Goal: Information Seeking & Learning: Learn about a topic

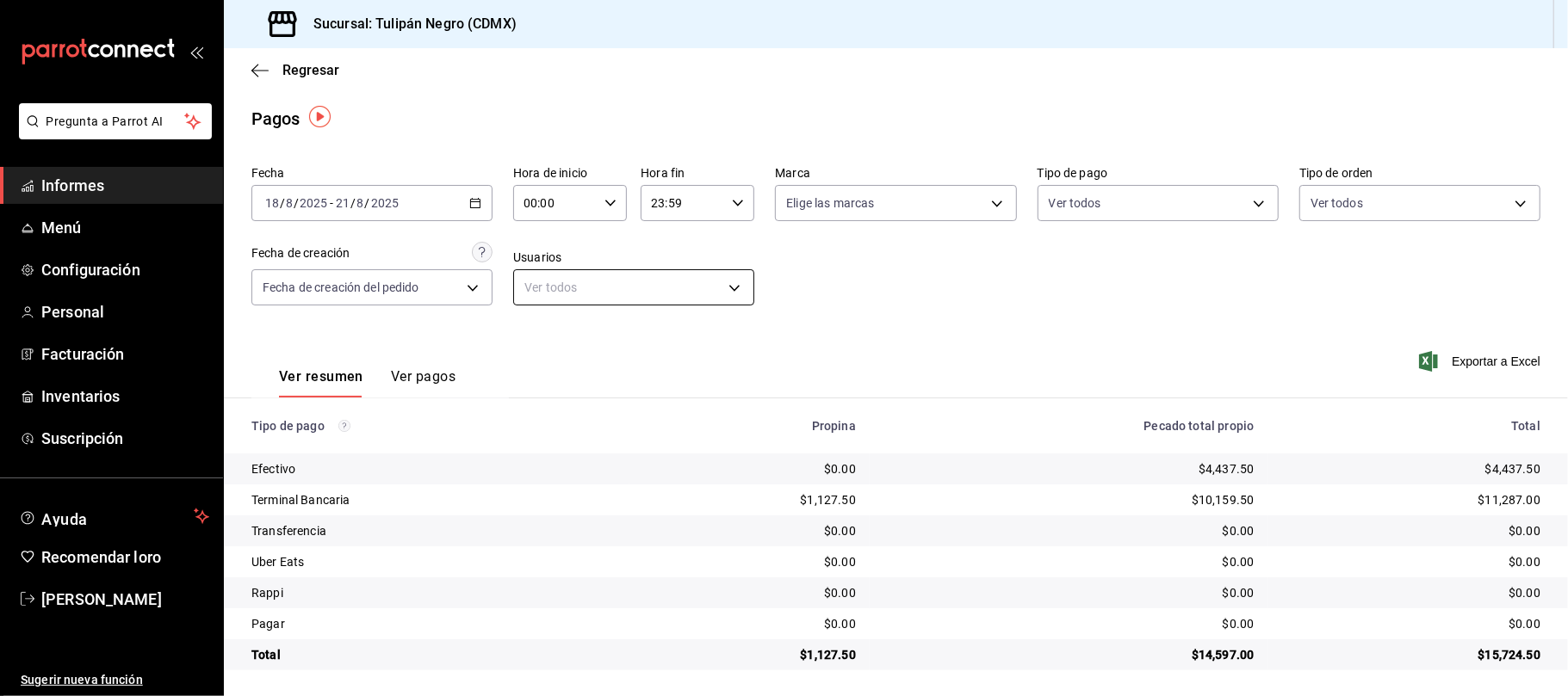
scroll to position [2, 0]
click at [463, 205] on div "2025-08-18 18 / 8 / 2025 - 2025-08-21 21 / 8 / 2025" at bounding box center [371, 200] width 241 height 36
click at [470, 204] on icon "button" at bounding box center [476, 201] width 12 height 12
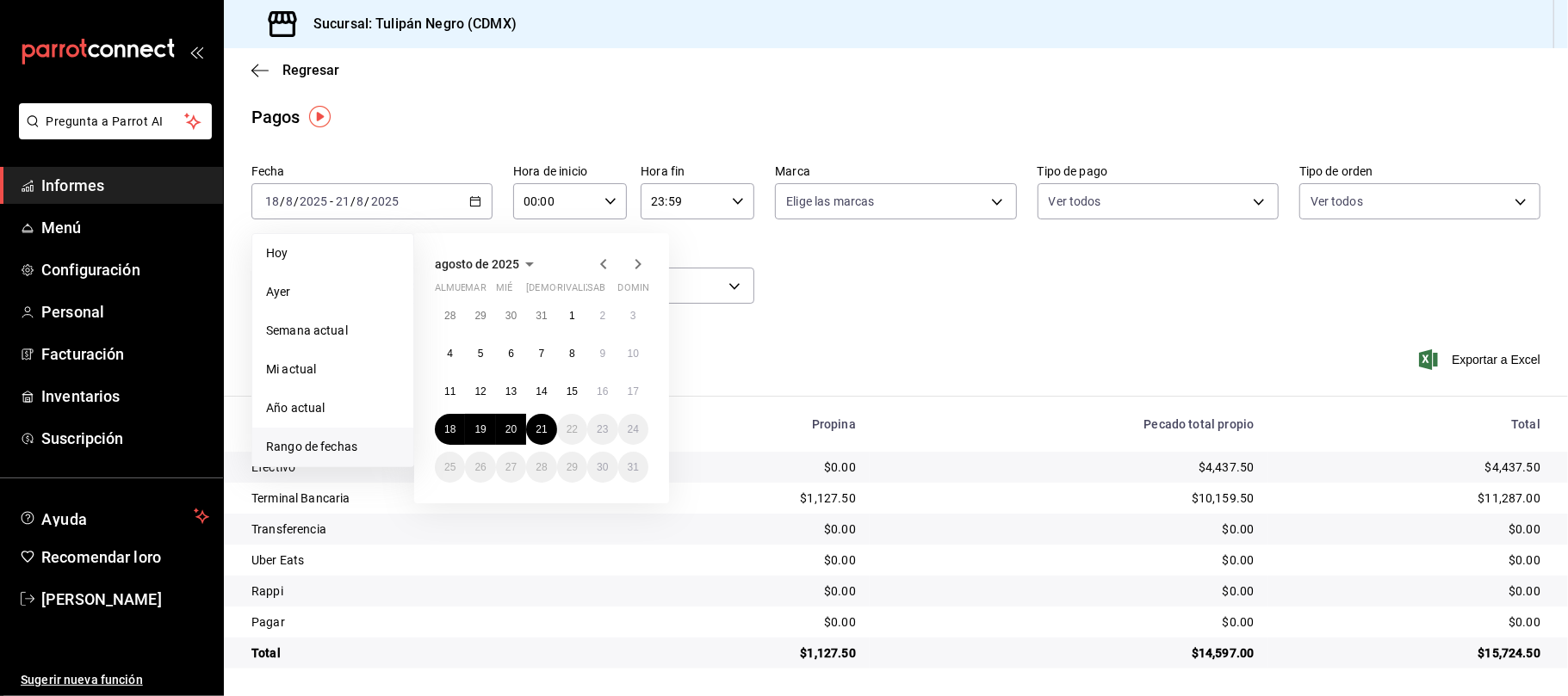
click at [727, 363] on div "Ver resumen Ver pagos Exportar a Excel" at bounding box center [896, 370] width 1344 height 92
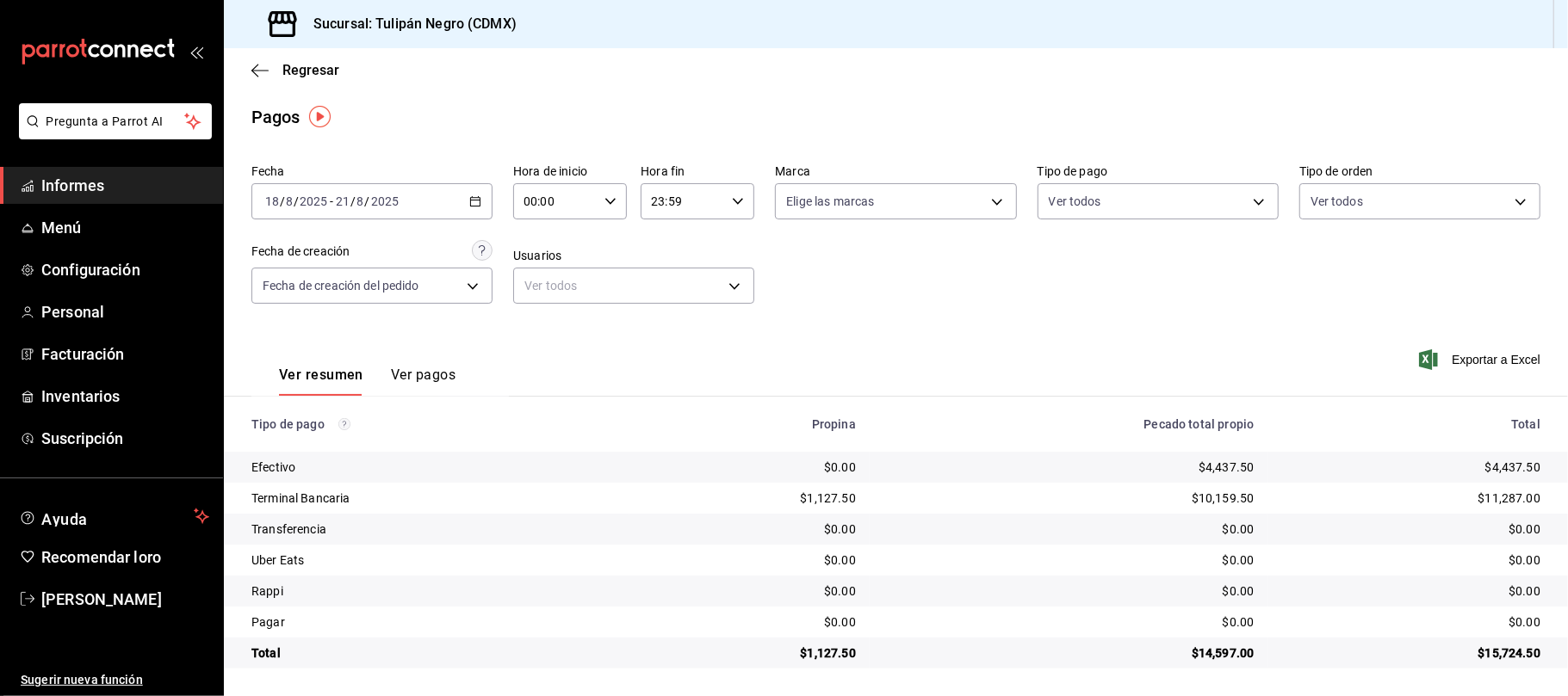
click at [472, 195] on icon "button" at bounding box center [476, 201] width 12 height 12
click at [472, 200] on \(Stroke\) "button" at bounding box center [476, 200] width 10 height 1
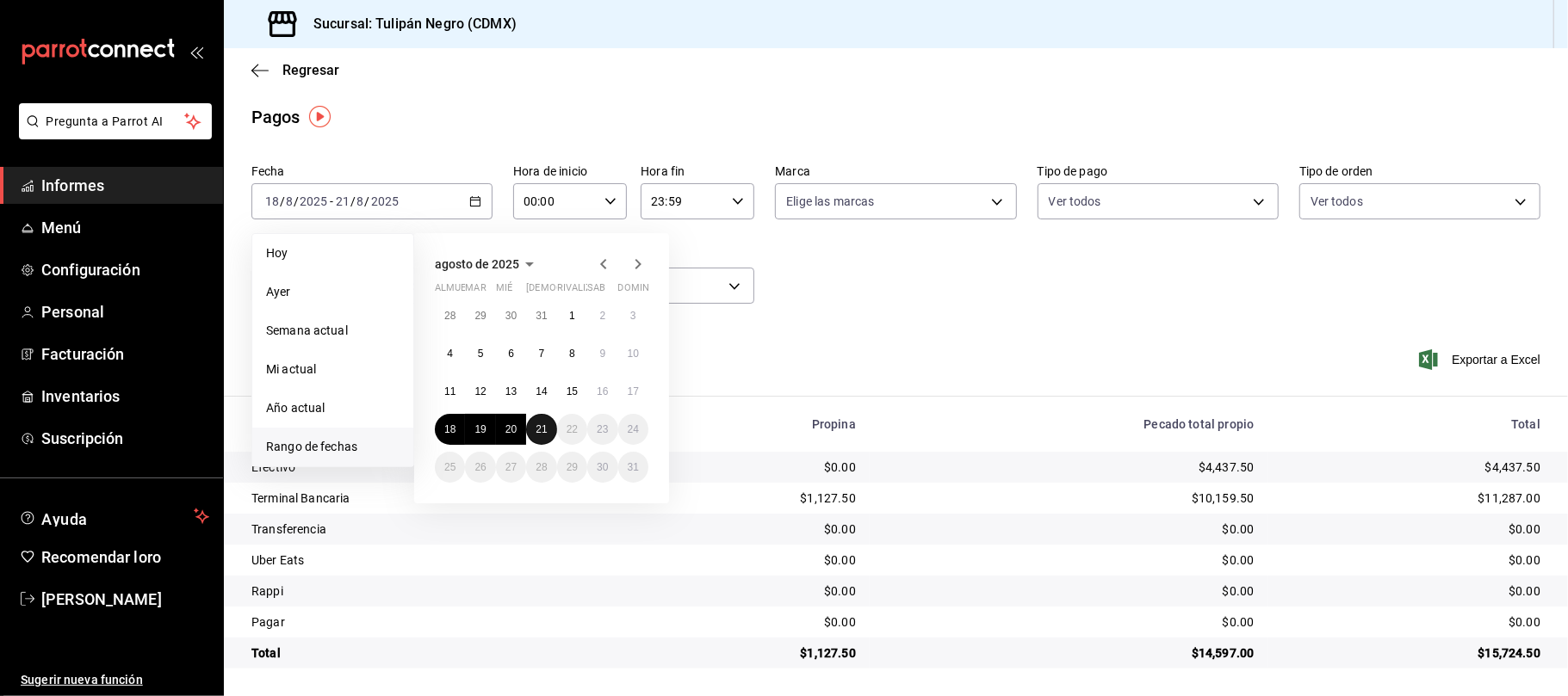
click at [542, 432] on font "21" at bounding box center [540, 430] width 11 height 12
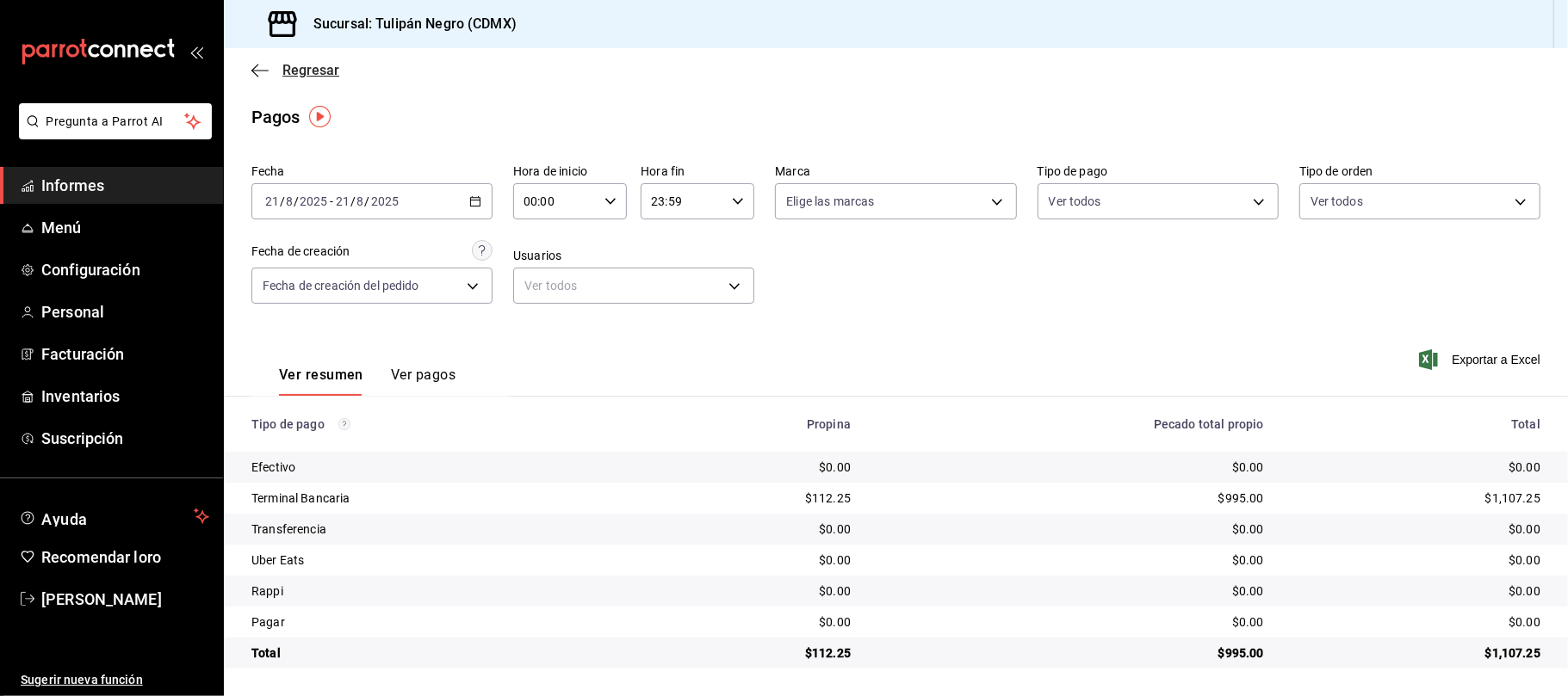
click at [256, 71] on icon "button" at bounding box center [260, 71] width 18 height 16
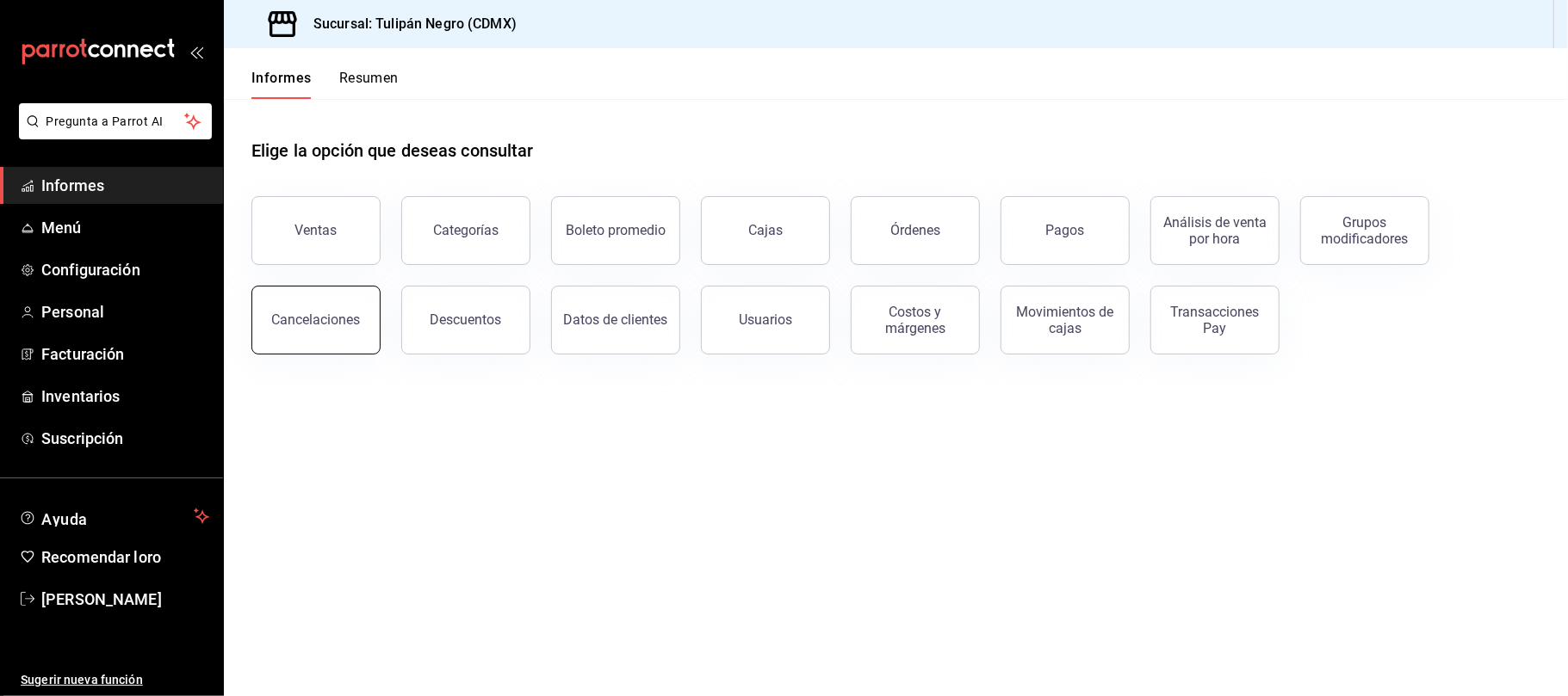
click at [335, 328] on button "Cancelaciones" at bounding box center [315, 320] width 129 height 69
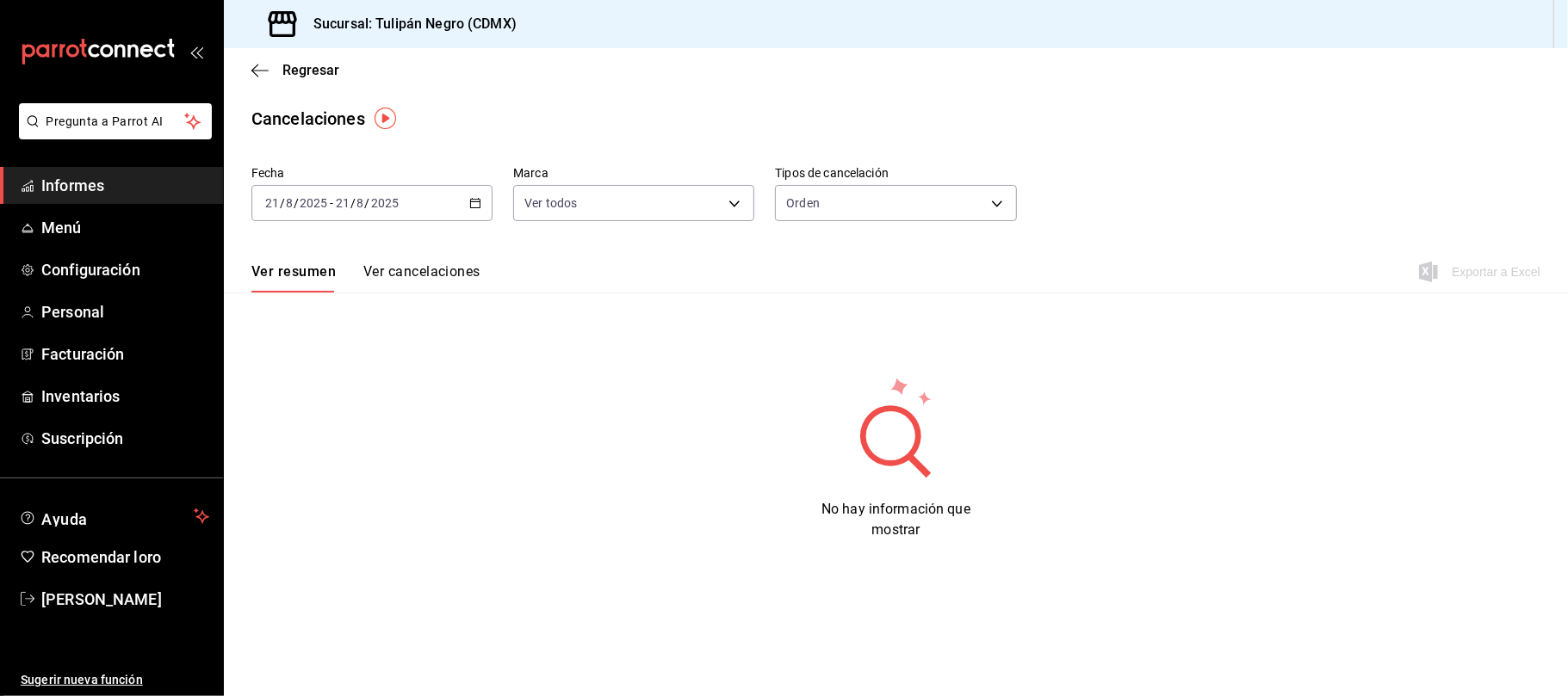
click at [467, 271] on font "Ver cancelaciones" at bounding box center [422, 271] width 117 height 17
click at [735, 207] on body "Pregunta a Parrot AI Informes Menú Configuración Personal Facturación Inventari…" at bounding box center [784, 348] width 1568 height 696
click at [863, 258] on div at bounding box center [784, 348] width 1568 height 696
click at [1004, 200] on body "Pregunta a Parrot AI Informes Menú Configuración Personal Facturación Inventari…" at bounding box center [784, 348] width 1568 height 696
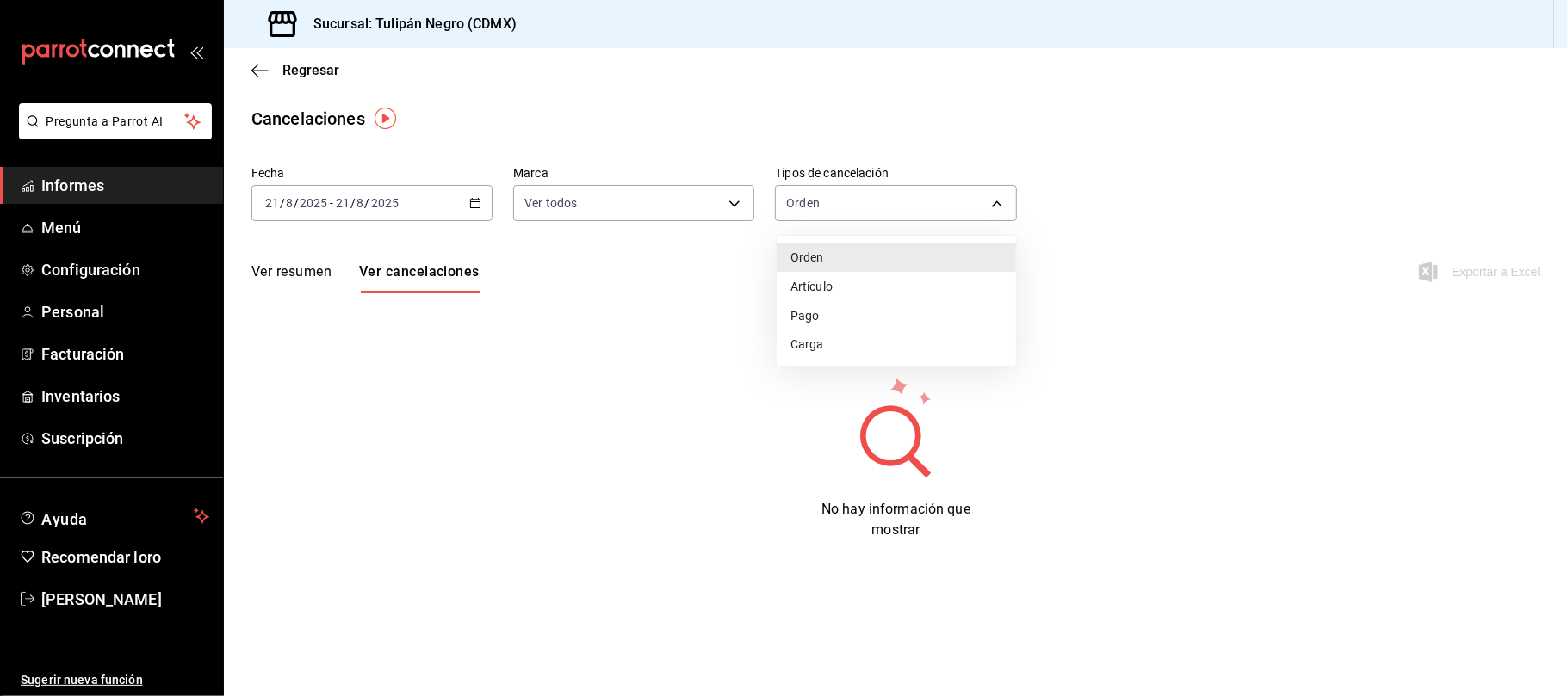
click at [921, 255] on li "Orden" at bounding box center [896, 257] width 239 height 29
click at [921, 255] on div "Ver resumen Ver cancelaciones Exportar a Excel" at bounding box center [896, 267] width 1344 height 51
click at [305, 265] on font "Ver resumen" at bounding box center [291, 271] width 80 height 17
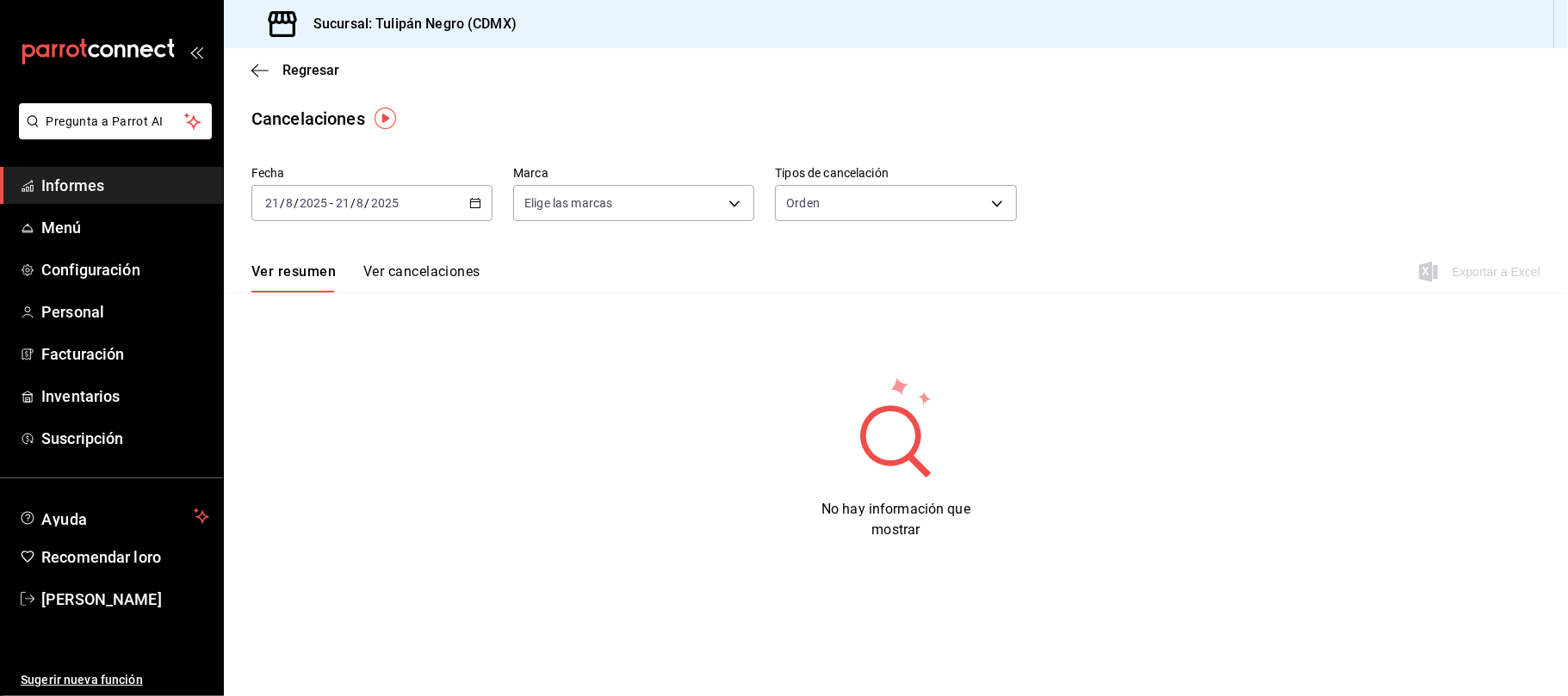
click at [318, 276] on font "Ver resumen" at bounding box center [293, 271] width 84 height 17
click at [411, 276] on font "Ver cancelaciones" at bounding box center [422, 271] width 117 height 17
click at [251, 53] on div "Regresar" at bounding box center [896, 70] width 1344 height 44
click at [262, 71] on icon "button" at bounding box center [260, 71] width 18 height 16
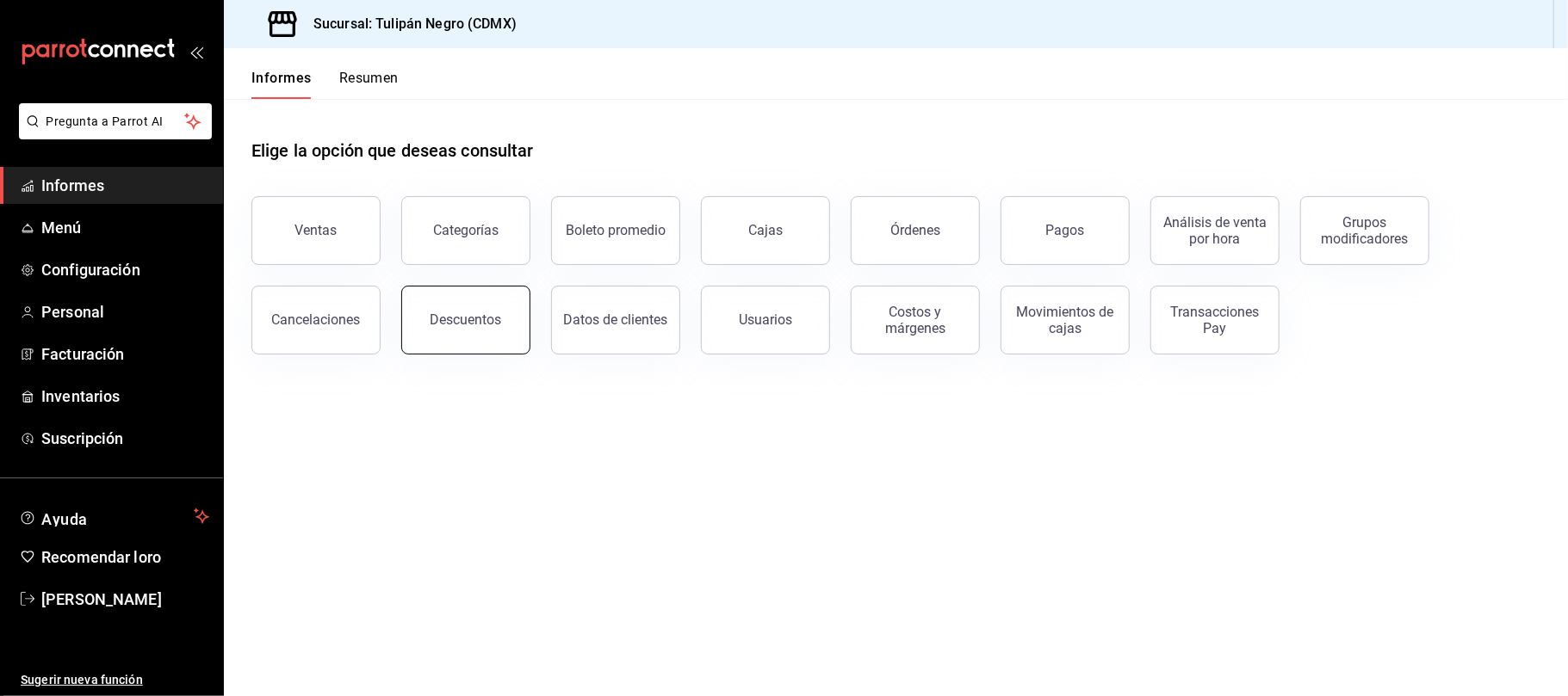
click at [515, 335] on button "Descuentos" at bounding box center [465, 320] width 129 height 69
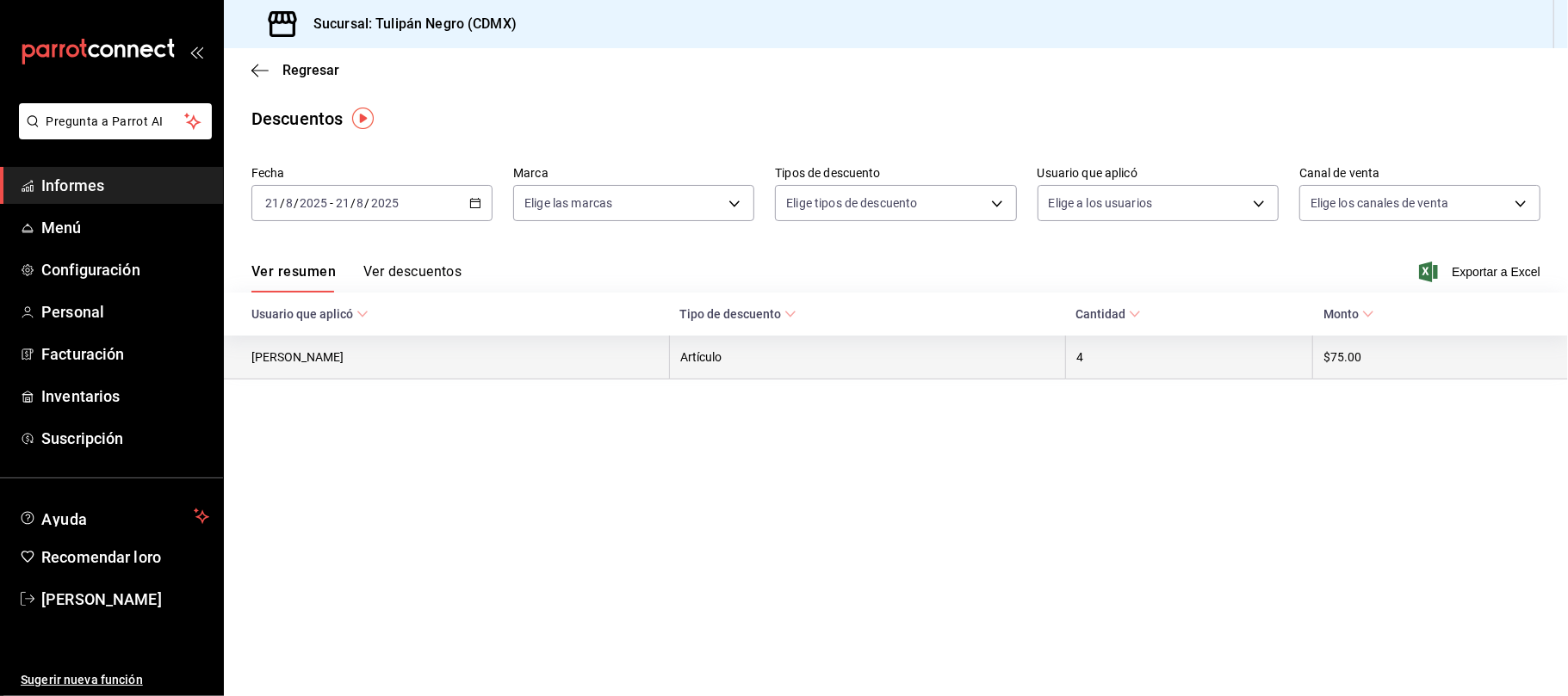
click at [597, 367] on th "[PERSON_NAME]" at bounding box center [447, 356] width 445 height 43
click at [319, 351] on font "[PERSON_NAME]" at bounding box center [297, 358] width 92 height 14
click at [319, 351] on font "Ricardo Moreno" at bounding box center [297, 358] width 92 height 14
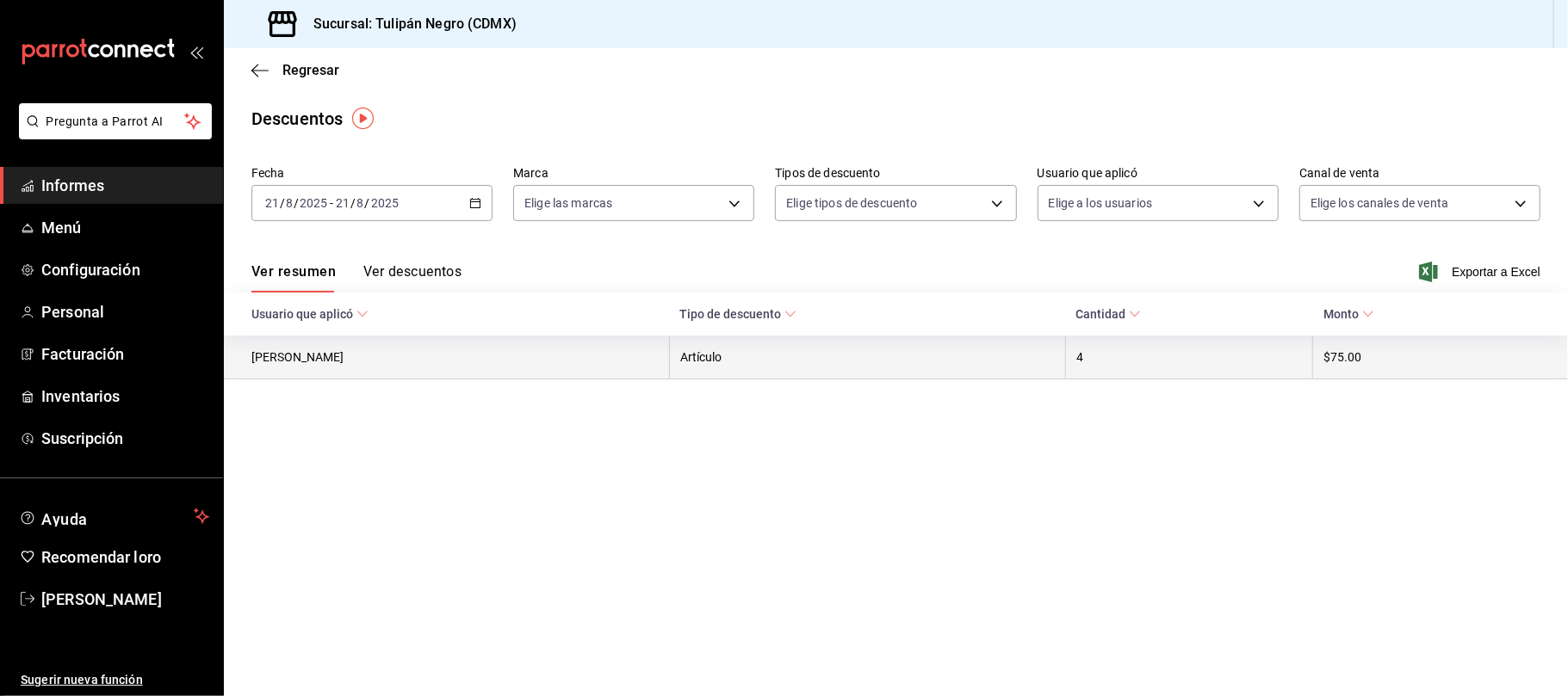
click at [1338, 356] on font "$75.00" at bounding box center [1342, 358] width 38 height 14
click at [1120, 356] on th "4" at bounding box center [1189, 356] width 247 height 43
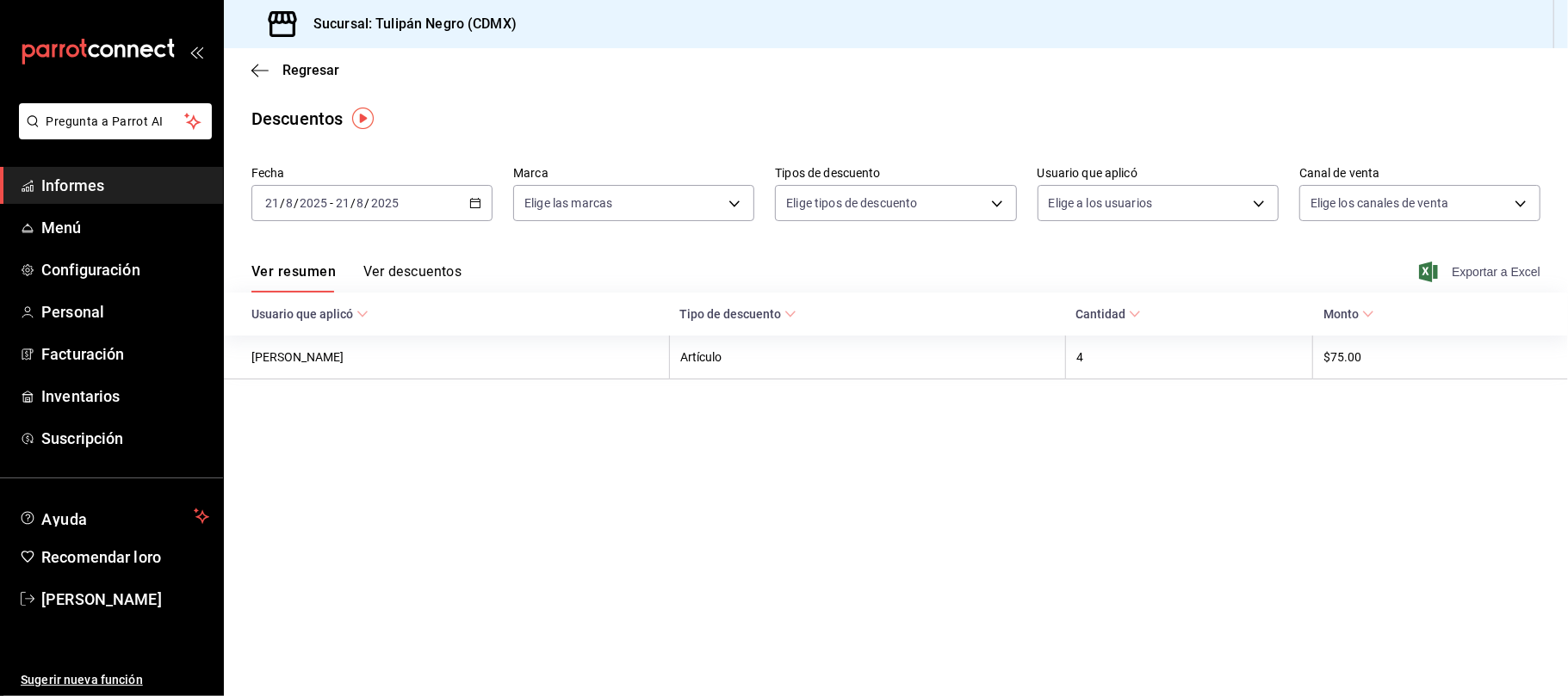
click at [1475, 270] on font "Exportar a Excel" at bounding box center [1495, 272] width 88 height 14
click at [241, 74] on div "Regresar" at bounding box center [896, 70] width 1344 height 44
click at [258, 71] on icon "button" at bounding box center [260, 71] width 18 height 16
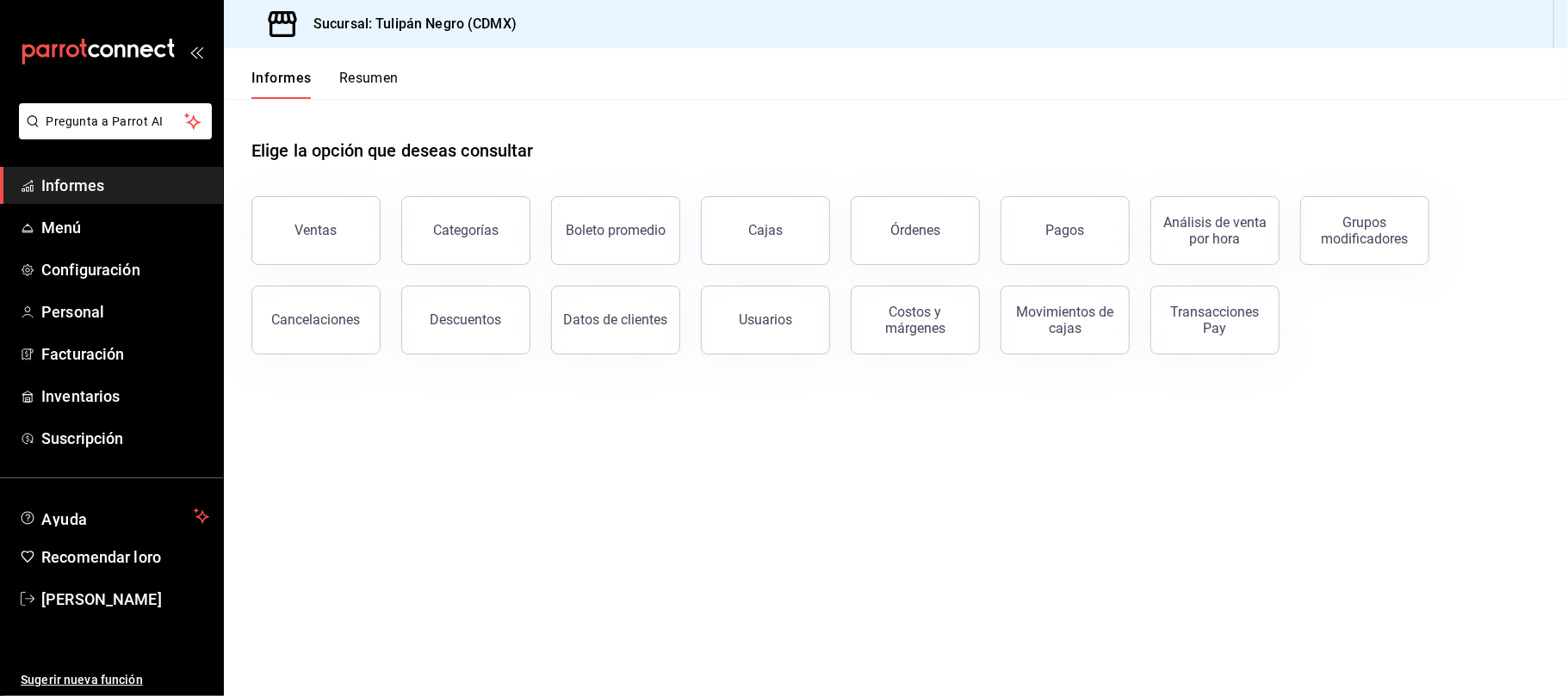
drag, startPoint x: 711, startPoint y: 313, endPoint x: 904, endPoint y: 349, distance: 196.3
click at [904, 349] on div "Ventas Categorías Boleto promedio Cajas Órdenes Pagos Análisis de venta por hor…" at bounding box center [885, 265] width 1310 height 179
drag, startPoint x: 904, startPoint y: 349, endPoint x: 916, endPoint y: 351, distance: 12.2
click at [916, 351] on div "Costos y márgenes" at bounding box center [905, 310] width 150 height 89
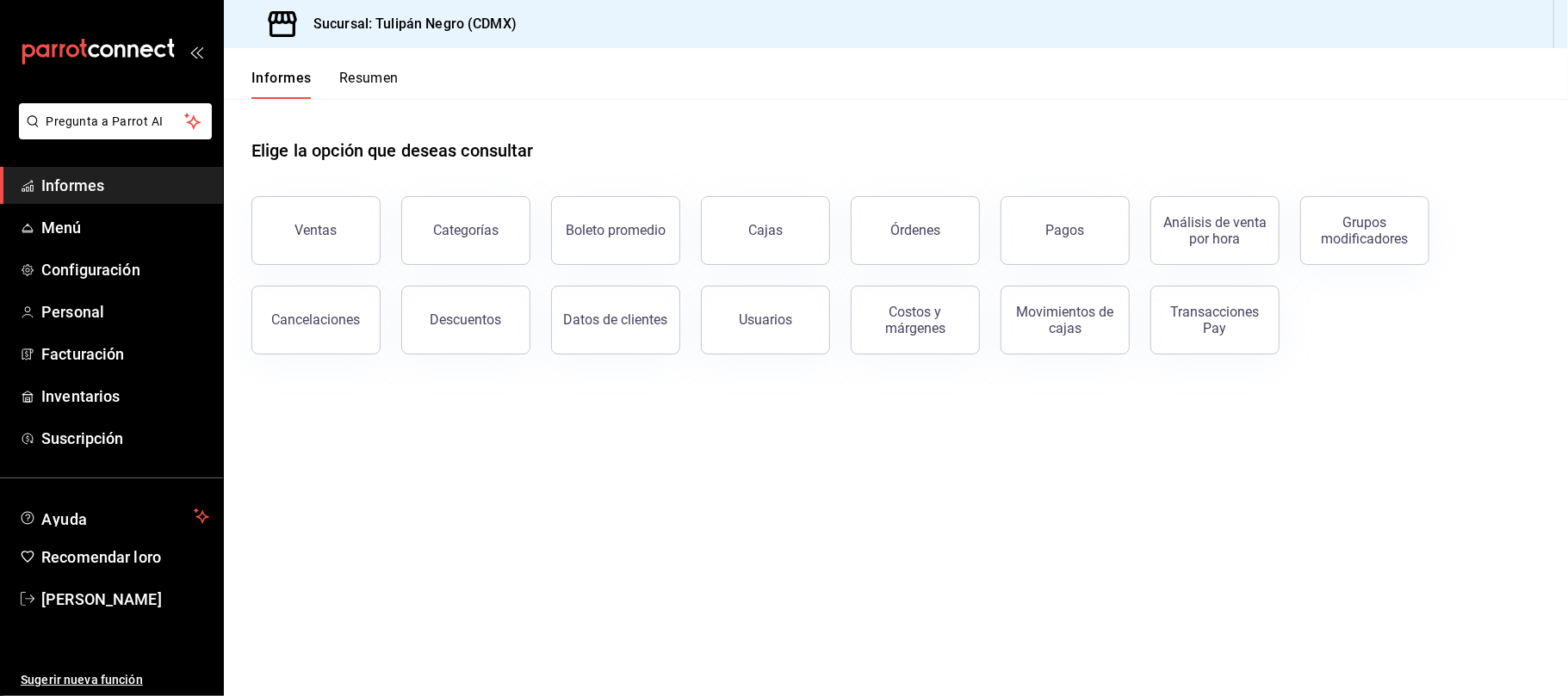
click at [916, 351] on div "Costos y márgenes" at bounding box center [905, 310] width 150 height 89
drag, startPoint x: 916, startPoint y: 351, endPoint x: 928, endPoint y: 346, distance: 13.0
click at [924, 348] on button "Costos y márgenes" at bounding box center [915, 320] width 129 height 69
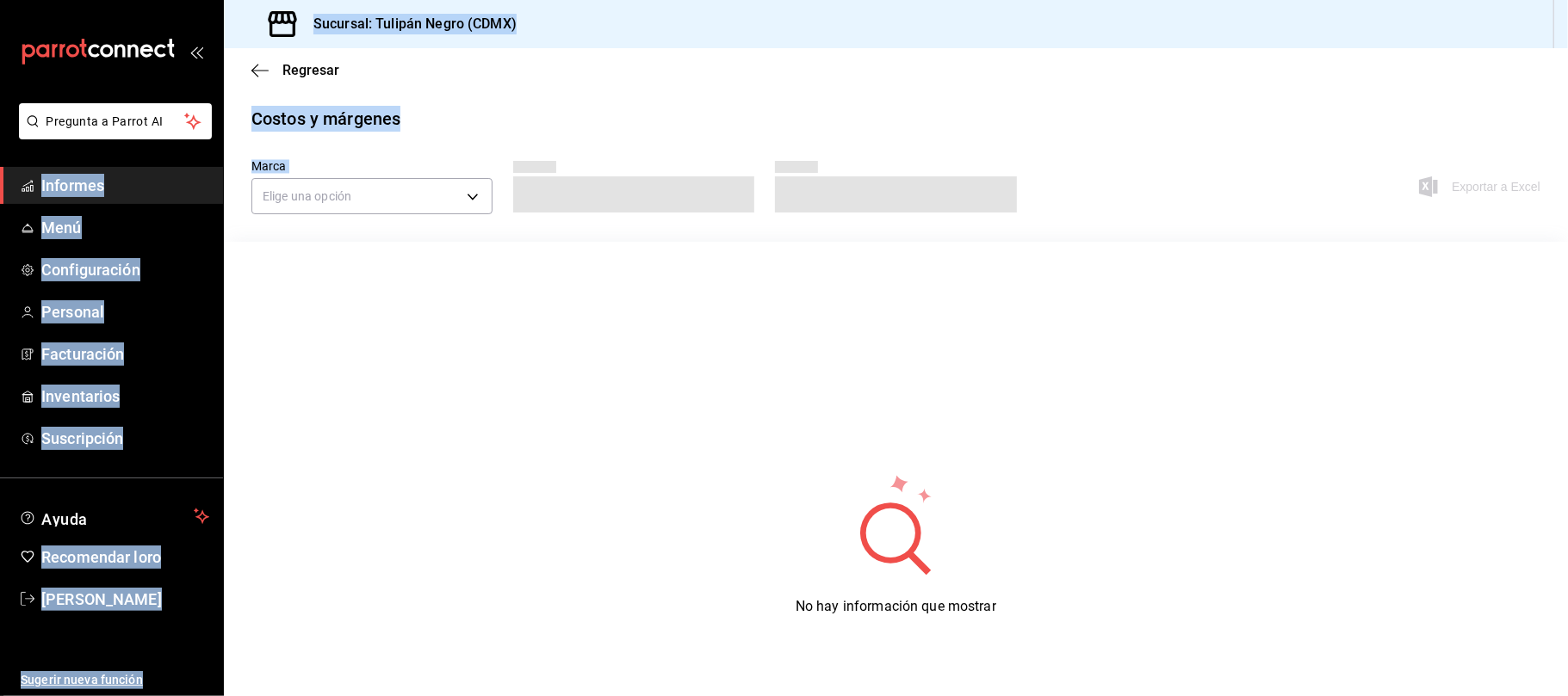
drag, startPoint x: 928, startPoint y: 346, endPoint x: 970, endPoint y: 328, distance: 45.7
click at [970, 328] on html "Pregunta a Parrot AI Informes Menú Configuración Personal Facturación Inventari…" at bounding box center [784, 348] width 1568 height 696
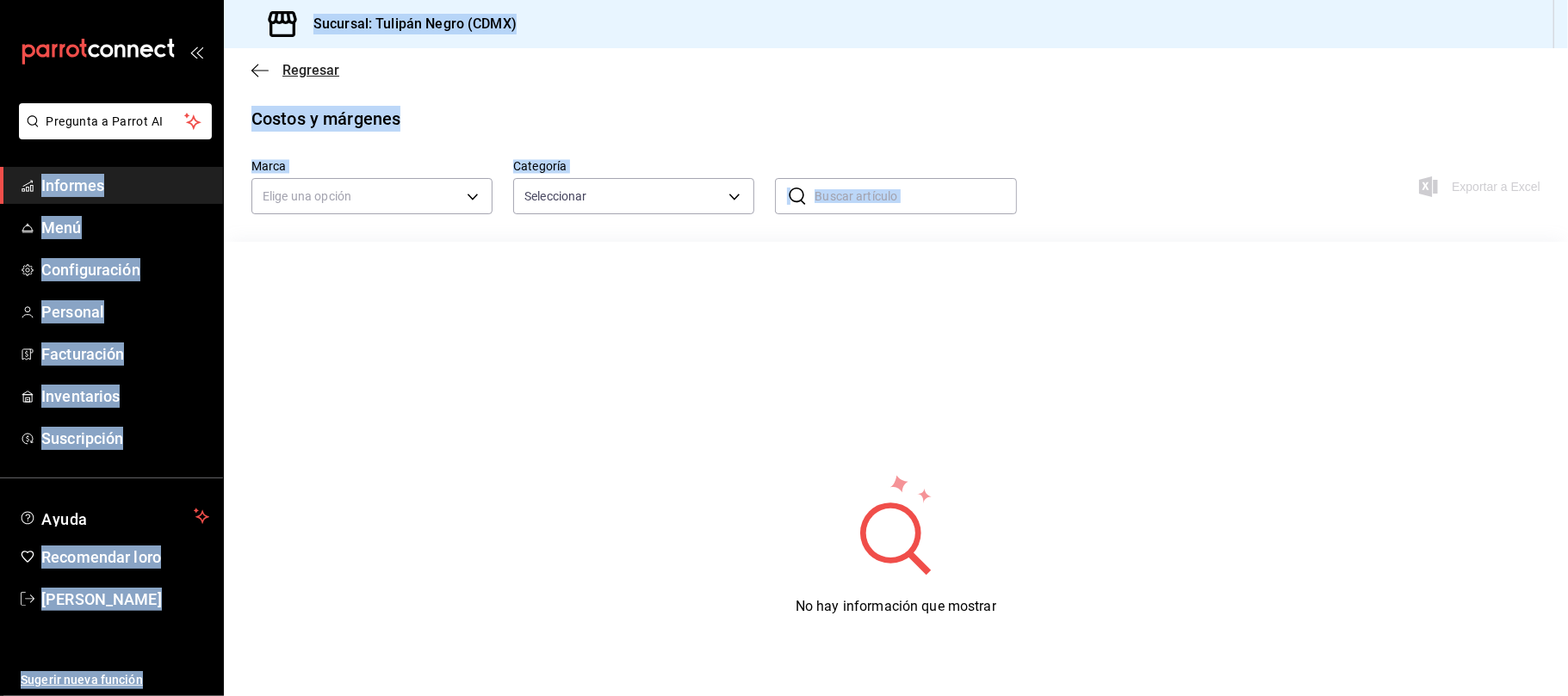
click at [259, 71] on icon "button" at bounding box center [260, 71] width 18 height 16
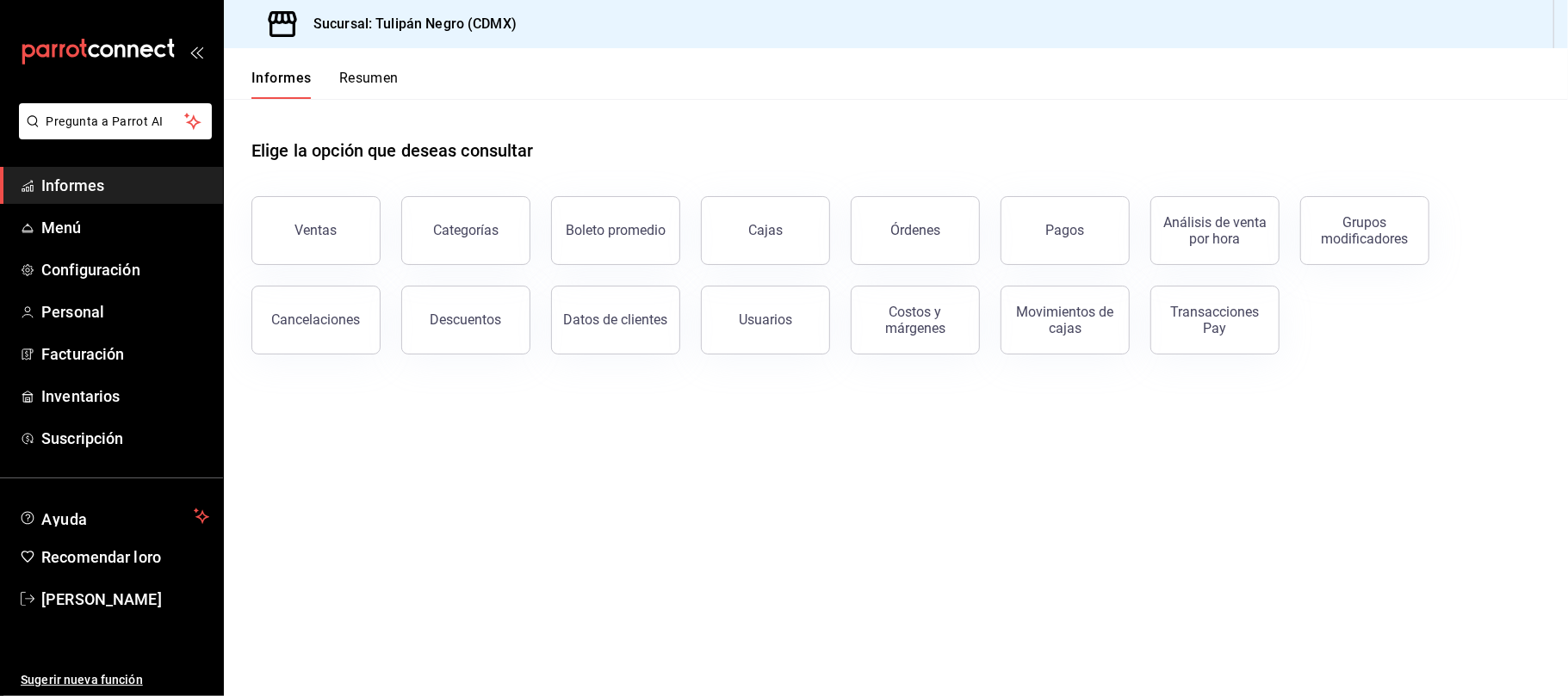
click at [611, 427] on main "Elige la opción que deseas consultar Ventas Categorías Boleto promedio Cajas Ór…" at bounding box center [896, 397] width 1344 height 597
click at [1028, 335] on button "Movimientos de cajas" at bounding box center [1064, 320] width 129 height 69
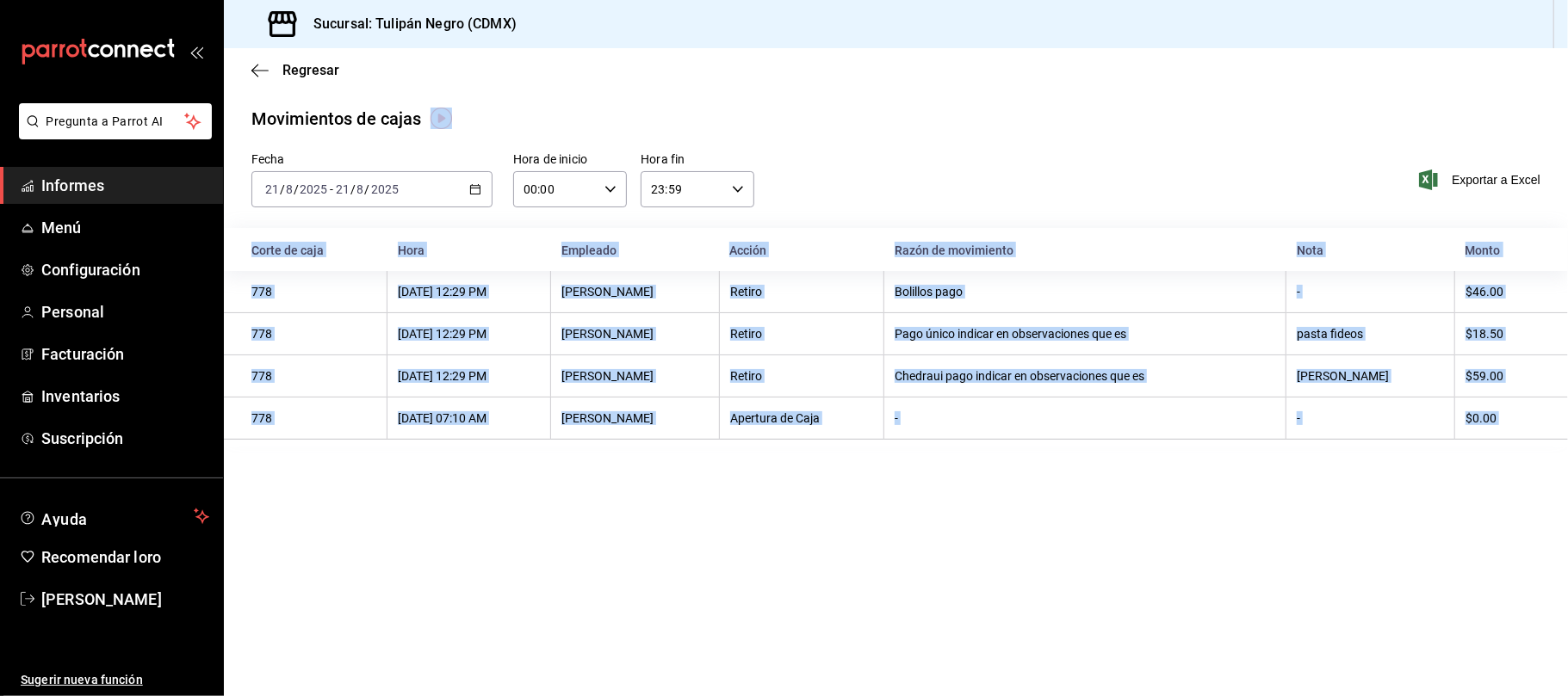
click at [1002, 518] on main "Regresar Movimientos de cajas Fecha 2025-08-21 21 / 8 / 2025 - 2025-08-21 21 / …" at bounding box center [896, 372] width 1344 height 648
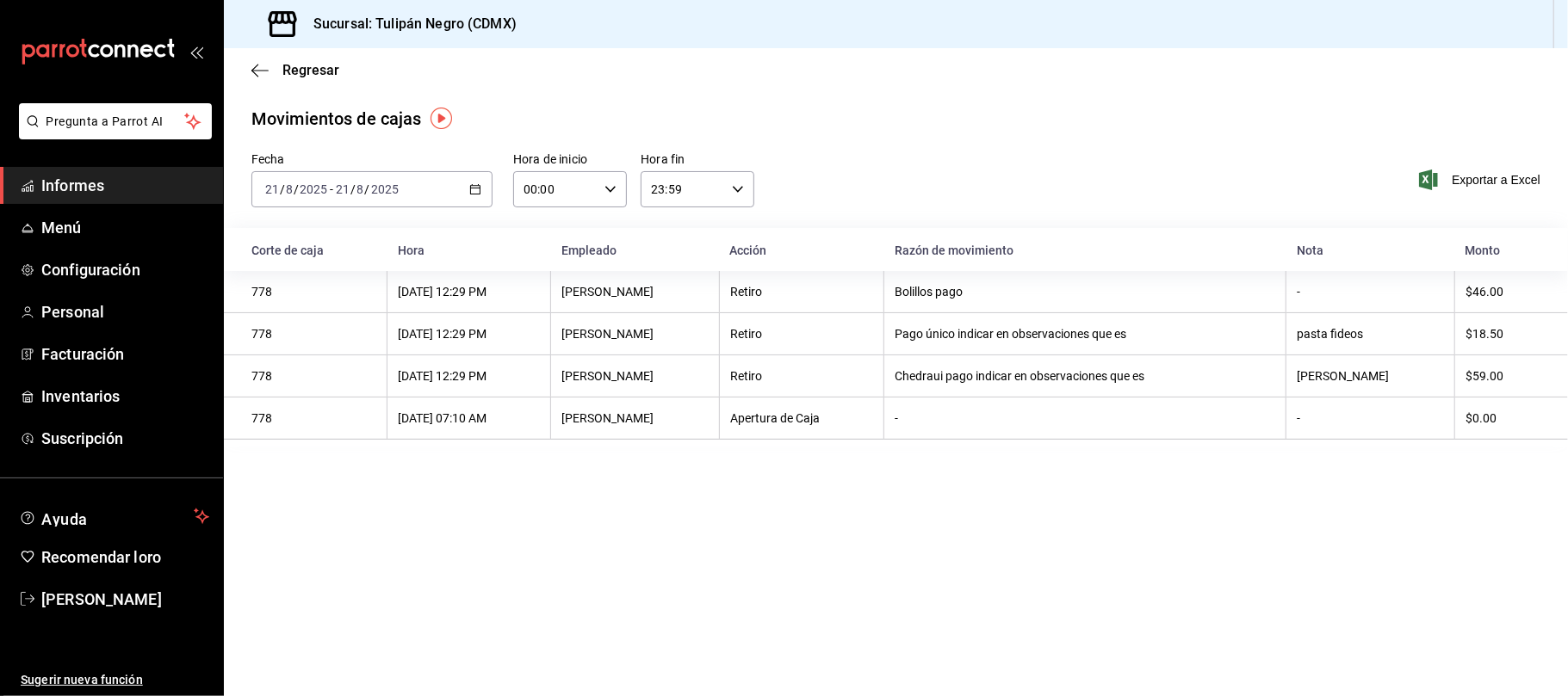
click at [635, 492] on main "Regresar Movimientos de cajas Fecha 2025-08-21 21 / 8 / 2025 - 2025-08-21 21 / …" at bounding box center [896, 372] width 1344 height 648
click at [893, 570] on main "Regresar Movimientos de cajas Fecha 2025-08-21 21 / 8 / 2025 - 2025-08-21 21 / …" at bounding box center [896, 372] width 1344 height 648
click at [970, 563] on main "Regresar Movimientos de cajas Fecha 2025-08-21 21 / 8 / 2025 - 2025-08-21 21 / …" at bounding box center [896, 372] width 1344 height 648
click at [1200, 193] on div "Fecha 2025-08-21 21 / 8 / 2025 - 2025-08-21 21 / 8 / 2025 Hora de inicio 00:00 …" at bounding box center [896, 190] width 1344 height 76
click at [1107, 179] on div "Fecha 2025-08-21 21 / 8 / 2025 - 2025-08-21 21 / 8 / 2025 Hora de inicio 00:00 …" at bounding box center [896, 190] width 1344 height 76
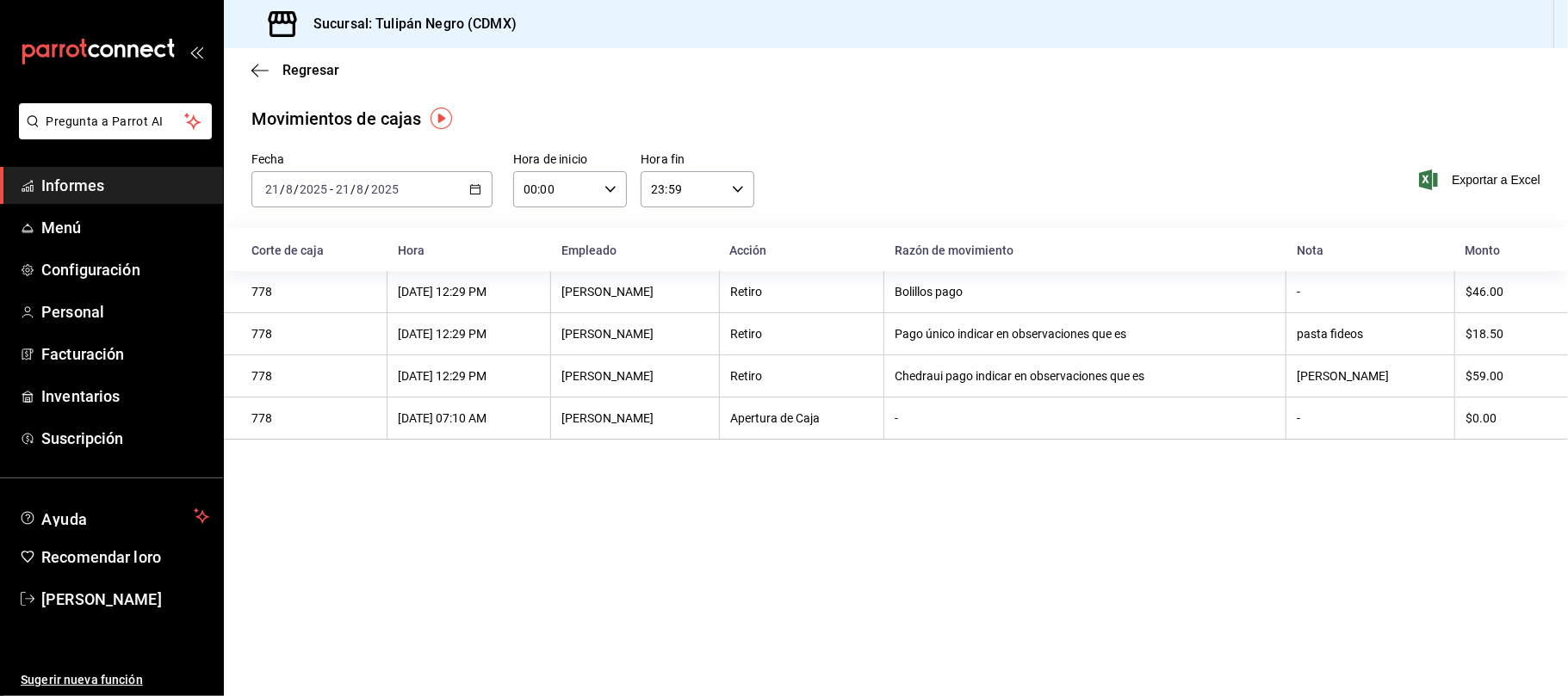
click at [506, 100] on main "Regresar Movimientos de cajas Fecha 2025-08-21 21 / 8 / 2025 - 2025-08-21 21 / …" at bounding box center [896, 372] width 1344 height 648
click at [146, 21] on div "carpetas de buzón" at bounding box center [111, 52] width 223 height 103
click at [256, 69] on icon "button" at bounding box center [260, 71] width 18 height 16
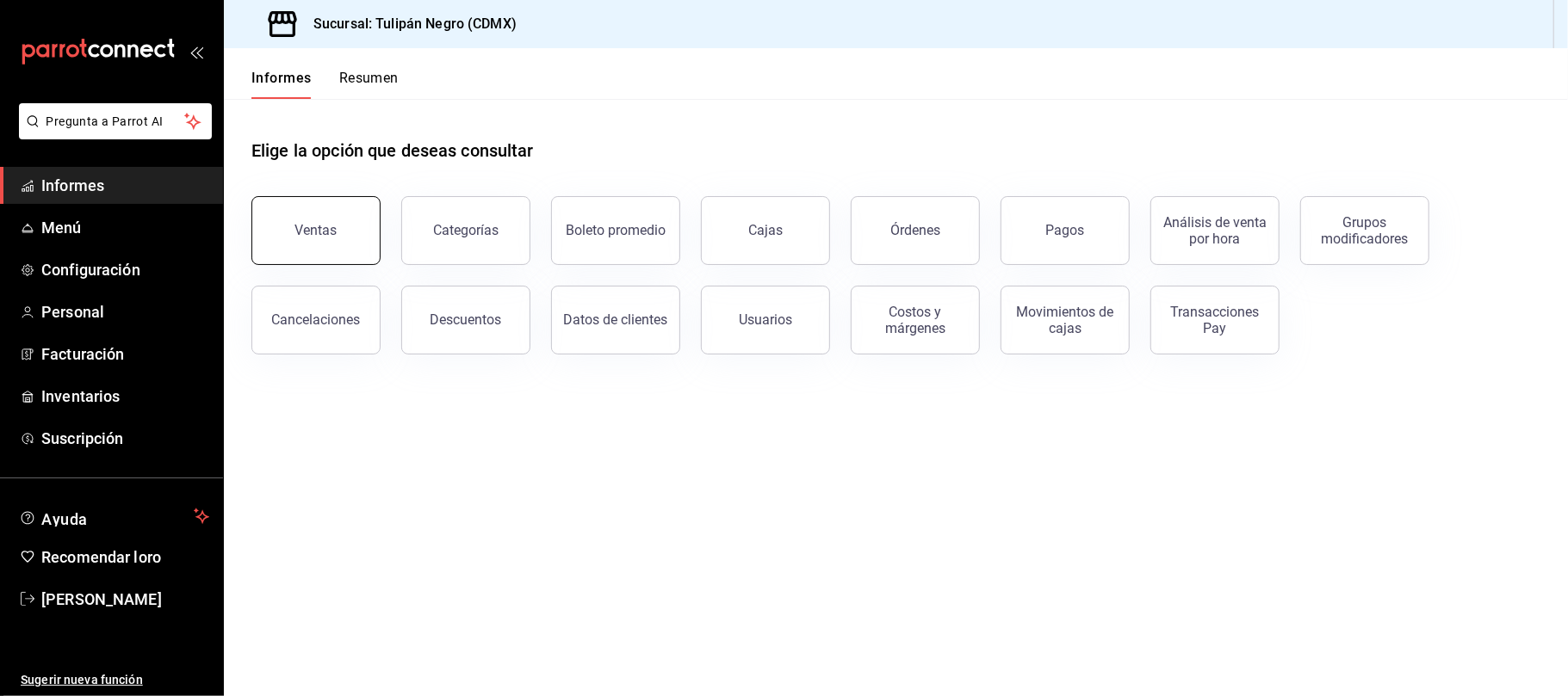
click at [357, 242] on button "Ventas" at bounding box center [315, 230] width 129 height 69
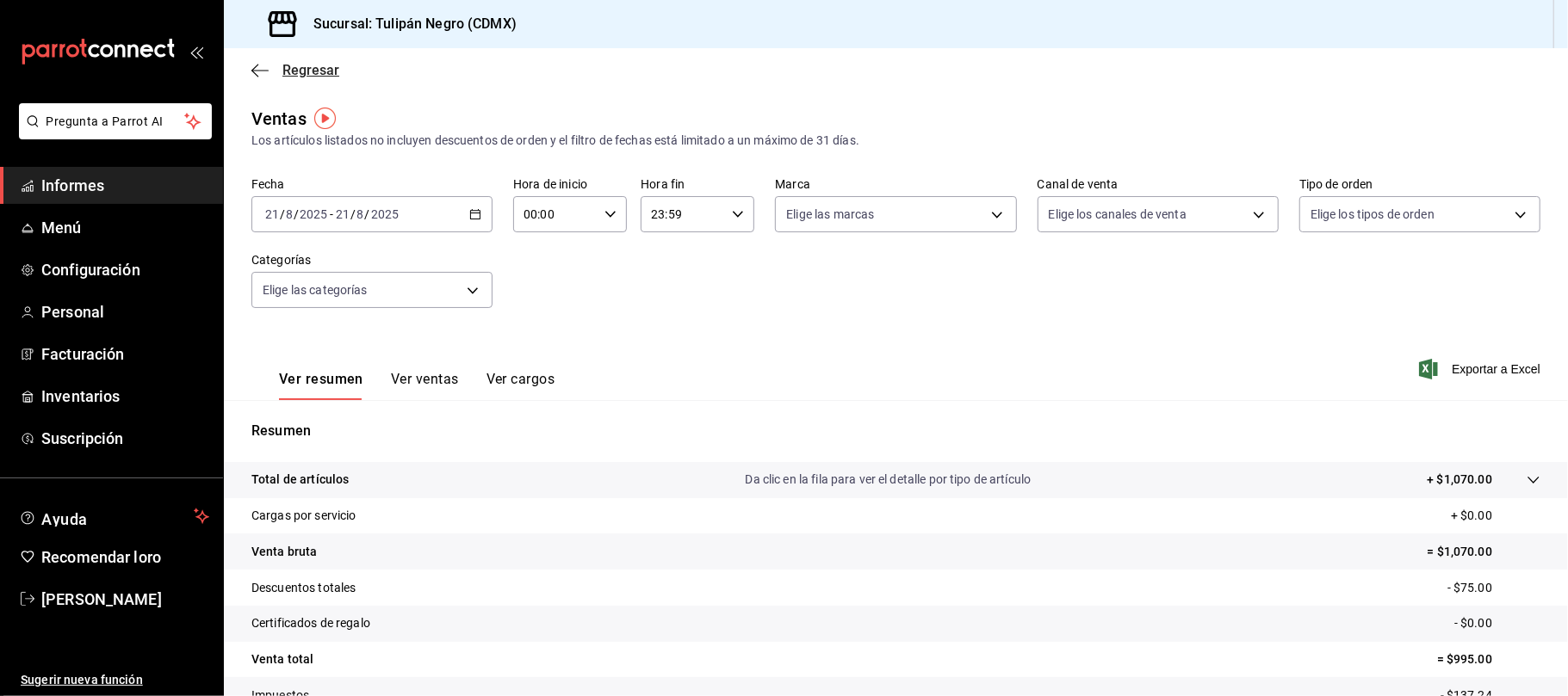
click at [266, 73] on icon "button" at bounding box center [260, 71] width 18 height 16
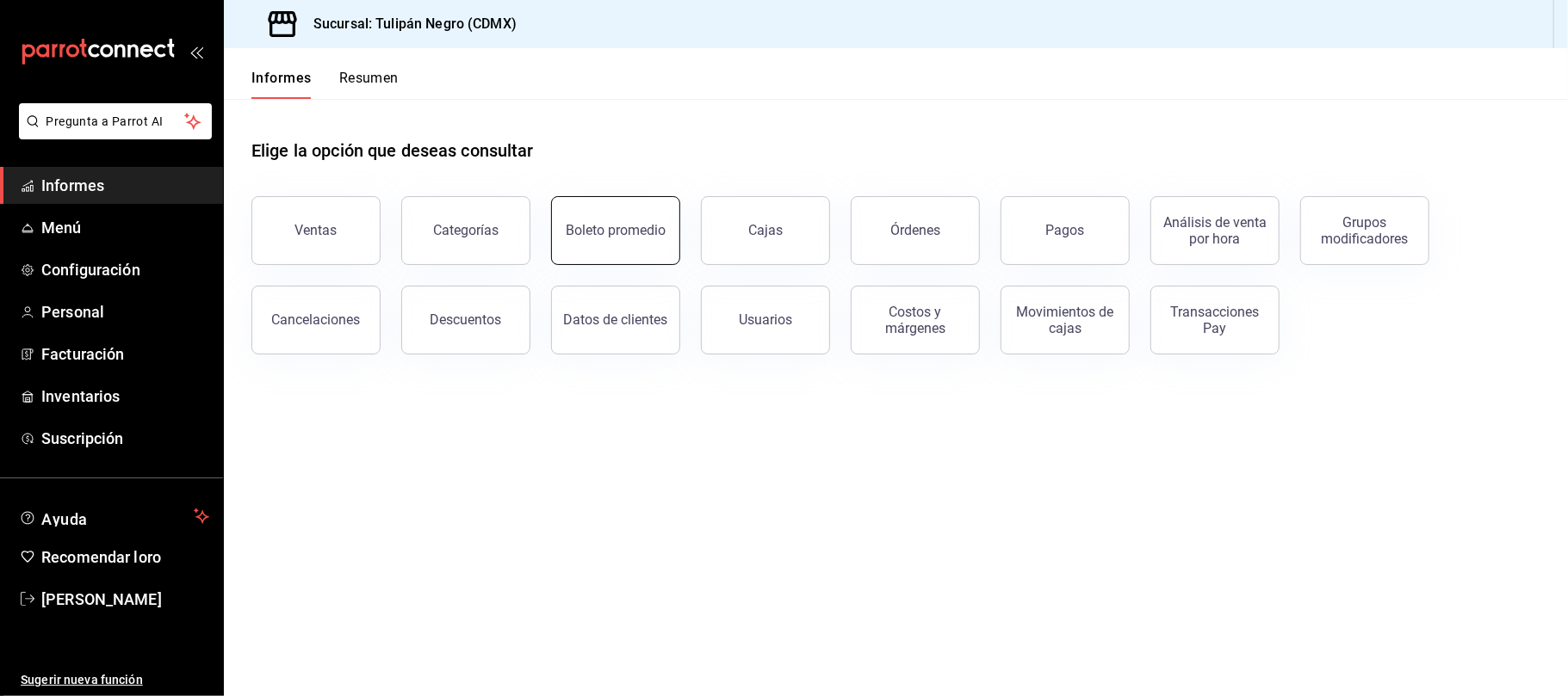
click at [631, 241] on button "Boleto promedio" at bounding box center [615, 230] width 129 height 69
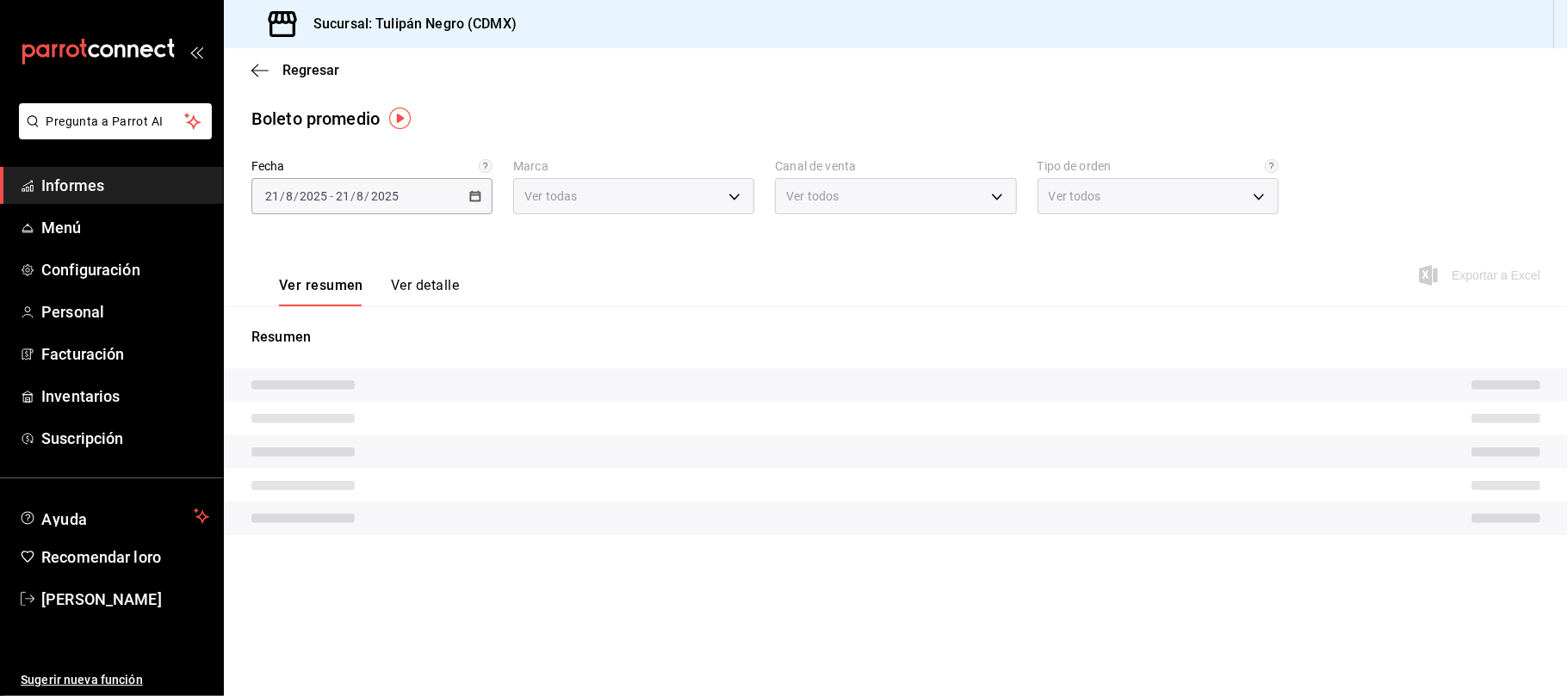
type input "02b478a3-6360-4822-a852-509f8d1e5124"
type input "PARROT,UBER_EATS,RAPPI,DIDI_FOOD,ONLINE"
type input "13813169-ec8d-4f7b-9089-bacd5956b4af,9c9e3513-a9df-49a8-a940-659aaf8db652,EXTER…"
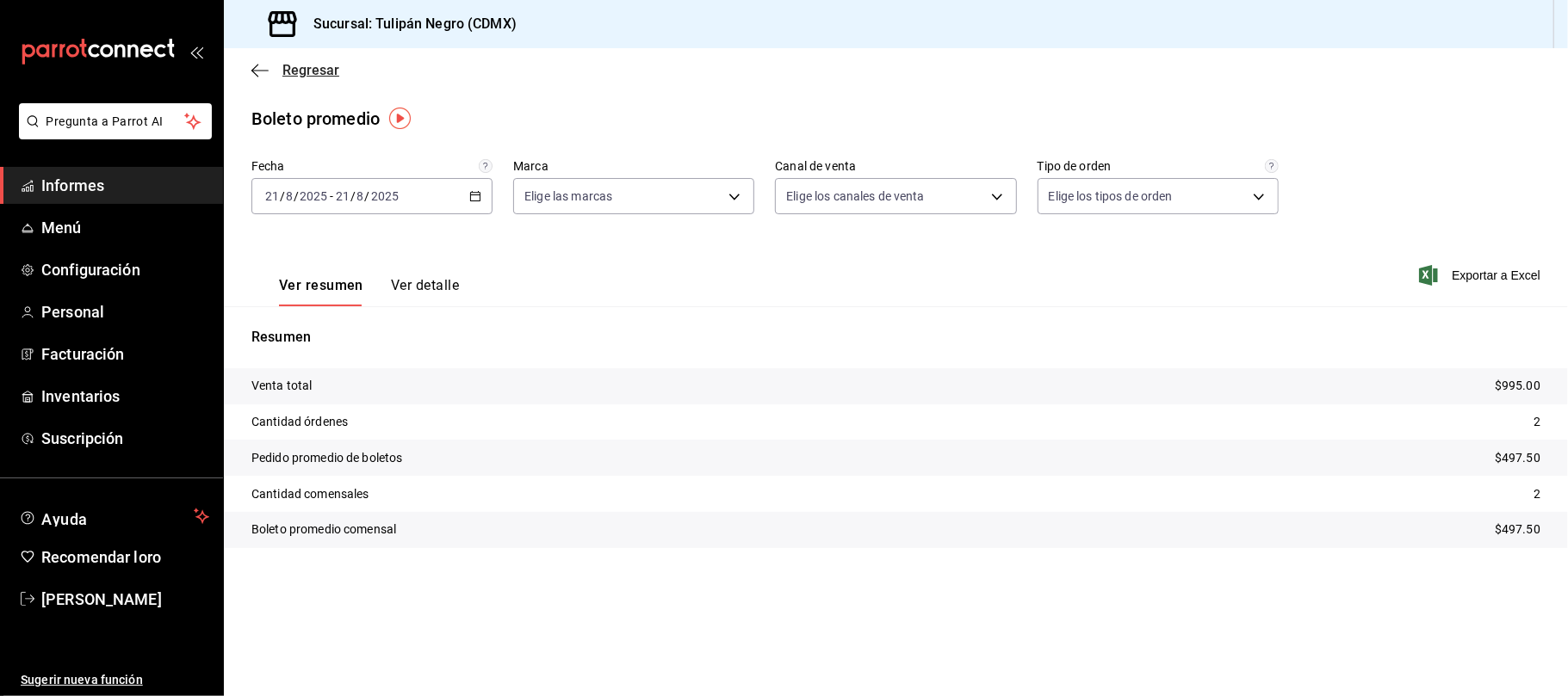
click at [260, 70] on icon "button" at bounding box center [260, 70] width 18 height 1
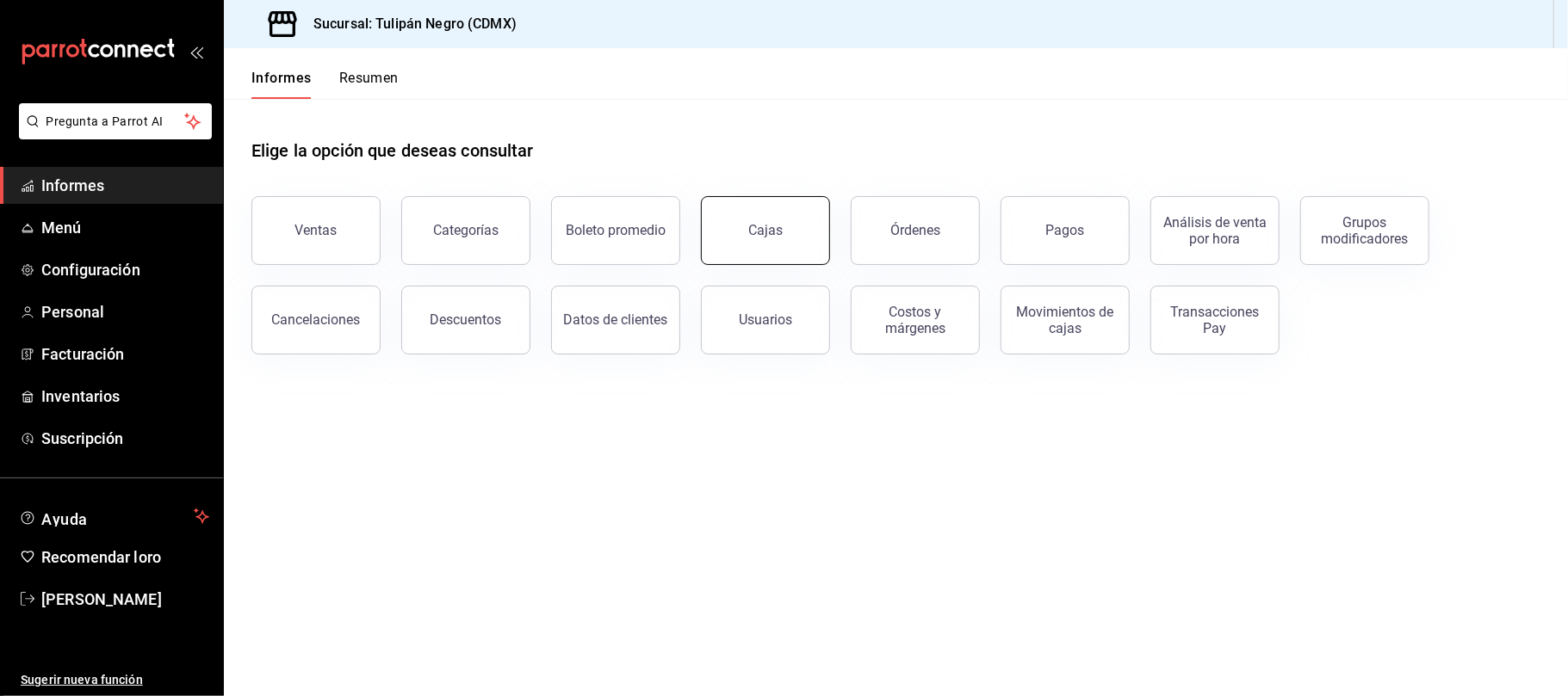
click at [796, 250] on button "Cajas" at bounding box center [765, 230] width 129 height 69
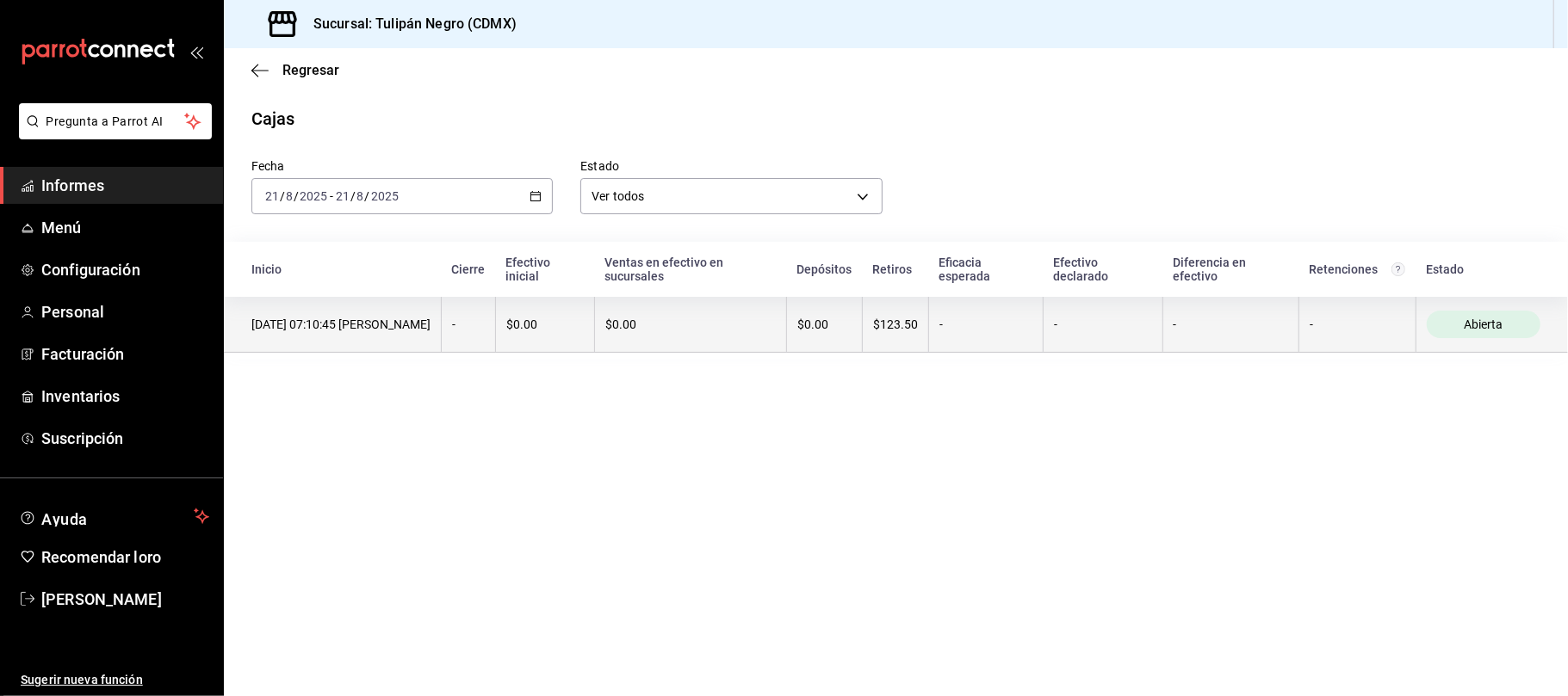
click at [1458, 330] on span "Abierta" at bounding box center [1483, 325] width 53 height 14
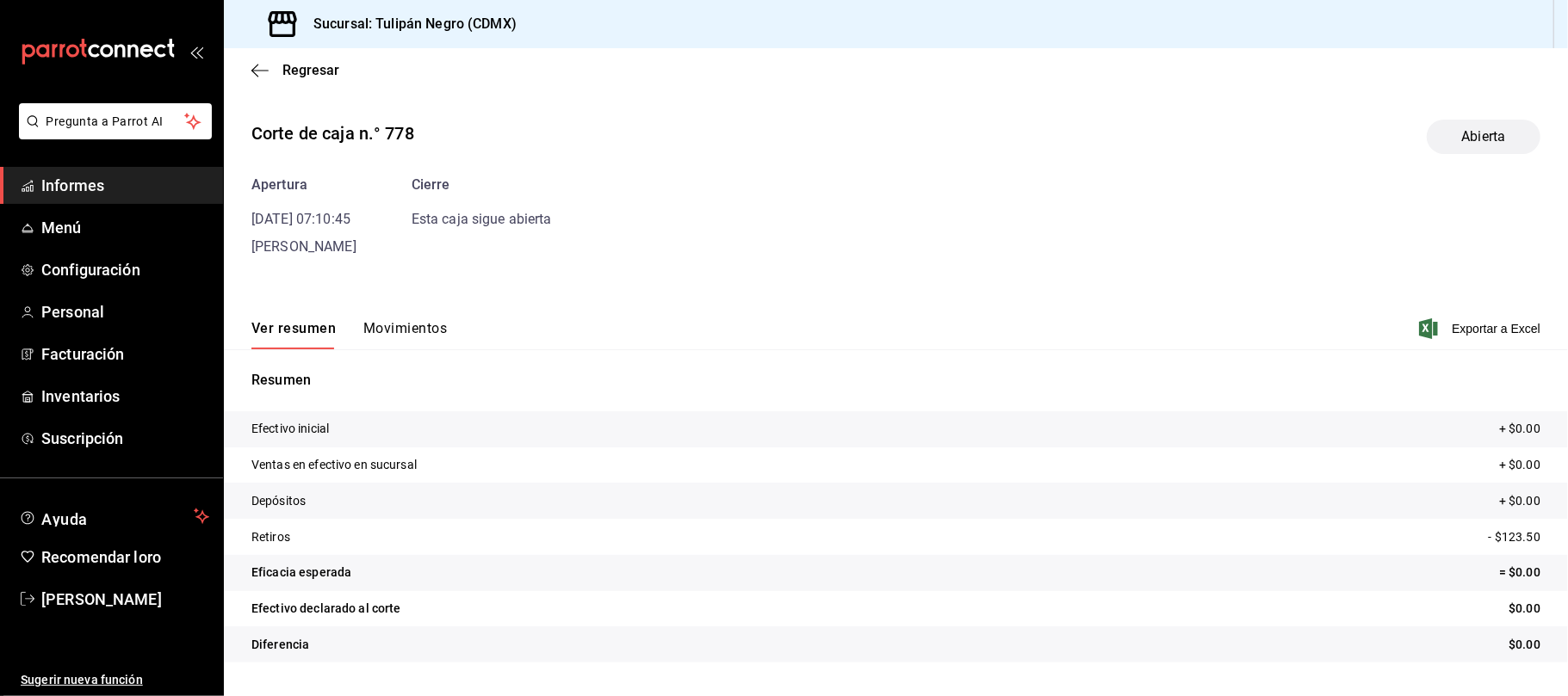
click at [1013, 248] on div "Apertura 21/08/25 07:10:45 Ricardo Moreno Cierre Esta caja sigue abierta" at bounding box center [896, 216] width 1289 height 82
click at [611, 277] on div "Corte de caja n.° 778 Abierta Apertura 21/08/25 07:10:45 Ricardo Moreno Cierre …" at bounding box center [896, 395] width 1344 height 578
click at [253, 77] on div "Regresar" at bounding box center [896, 70] width 1344 height 44
click at [253, 70] on icon "button" at bounding box center [260, 70] width 18 height 1
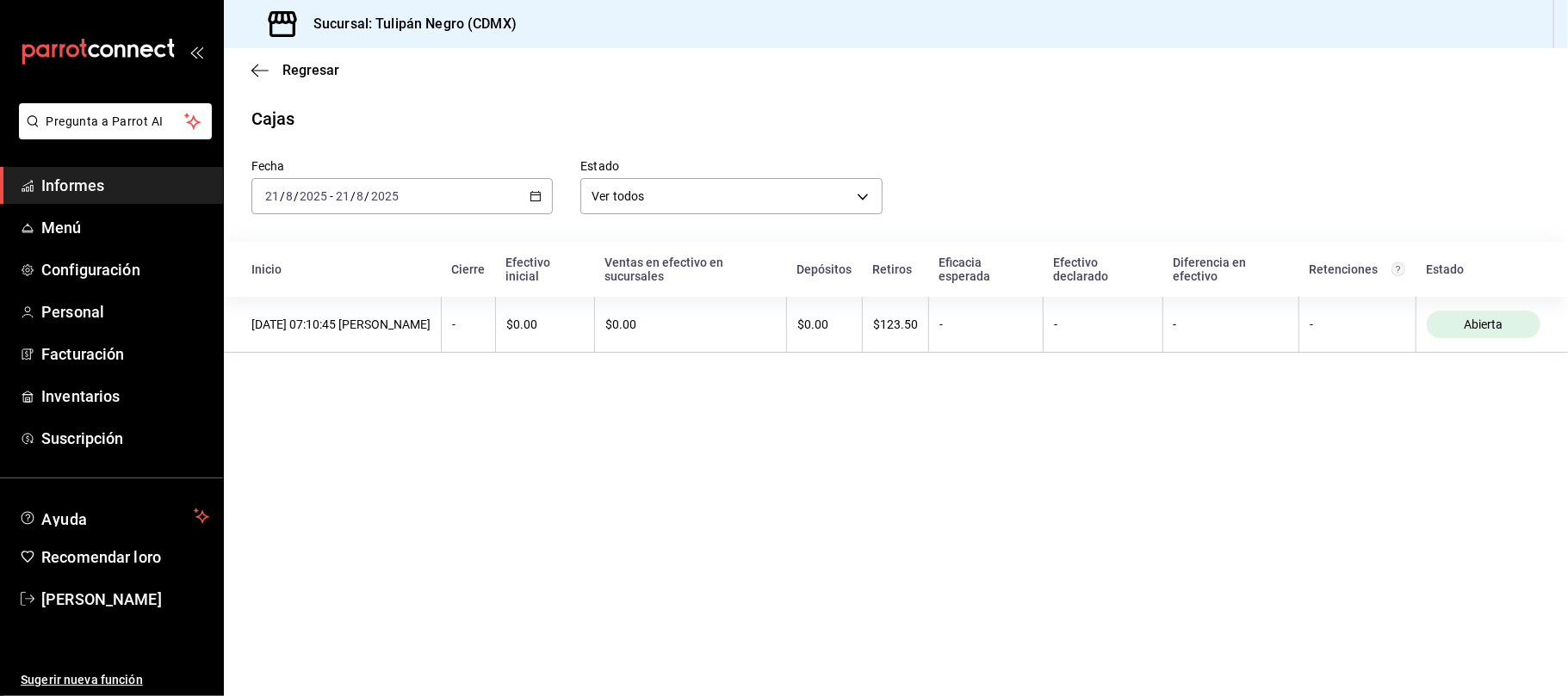
click at [249, 74] on div "Regresar" at bounding box center [896, 70] width 1344 height 44
click at [259, 81] on div "Regresar" at bounding box center [896, 70] width 1344 height 44
click at [256, 67] on icon "button" at bounding box center [255, 70] width 7 height 13
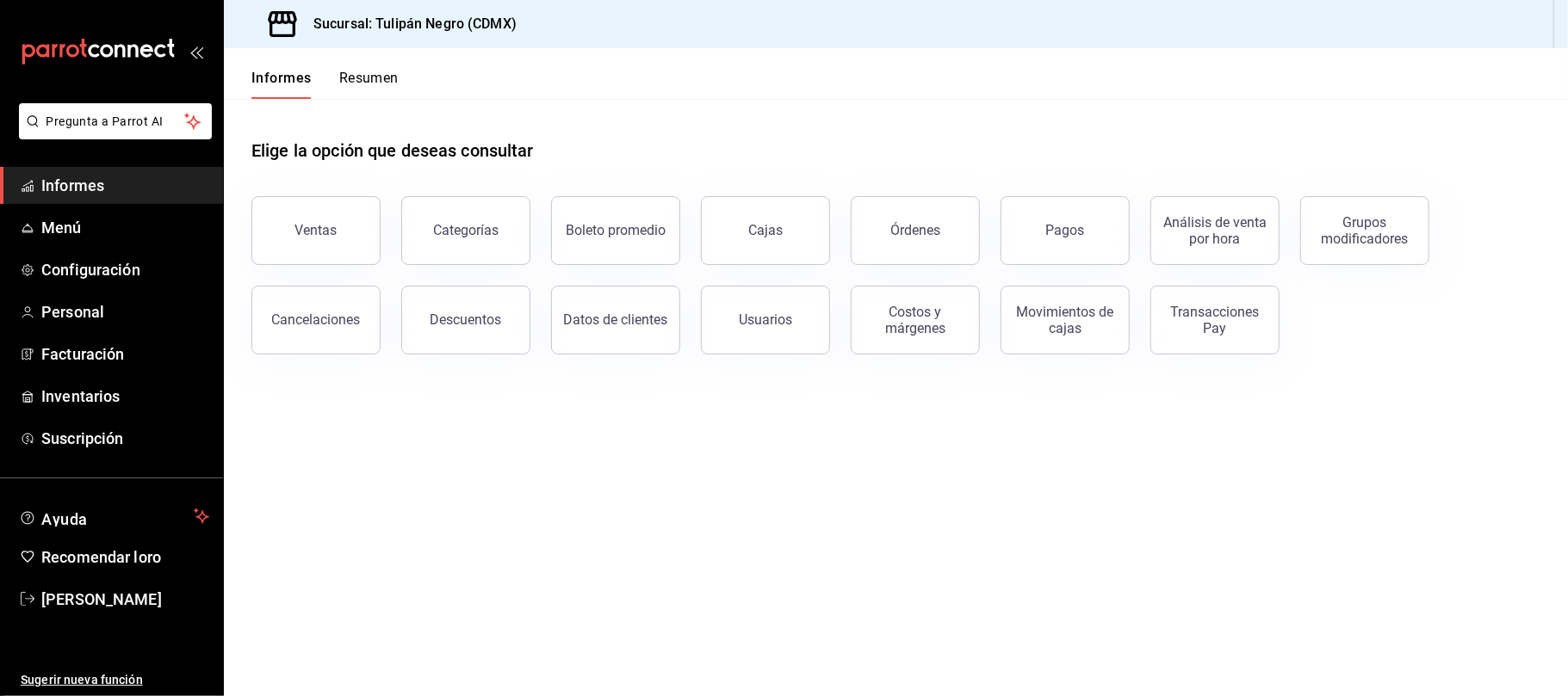
click at [910, 246] on button "Órdenes" at bounding box center [915, 230] width 129 height 69
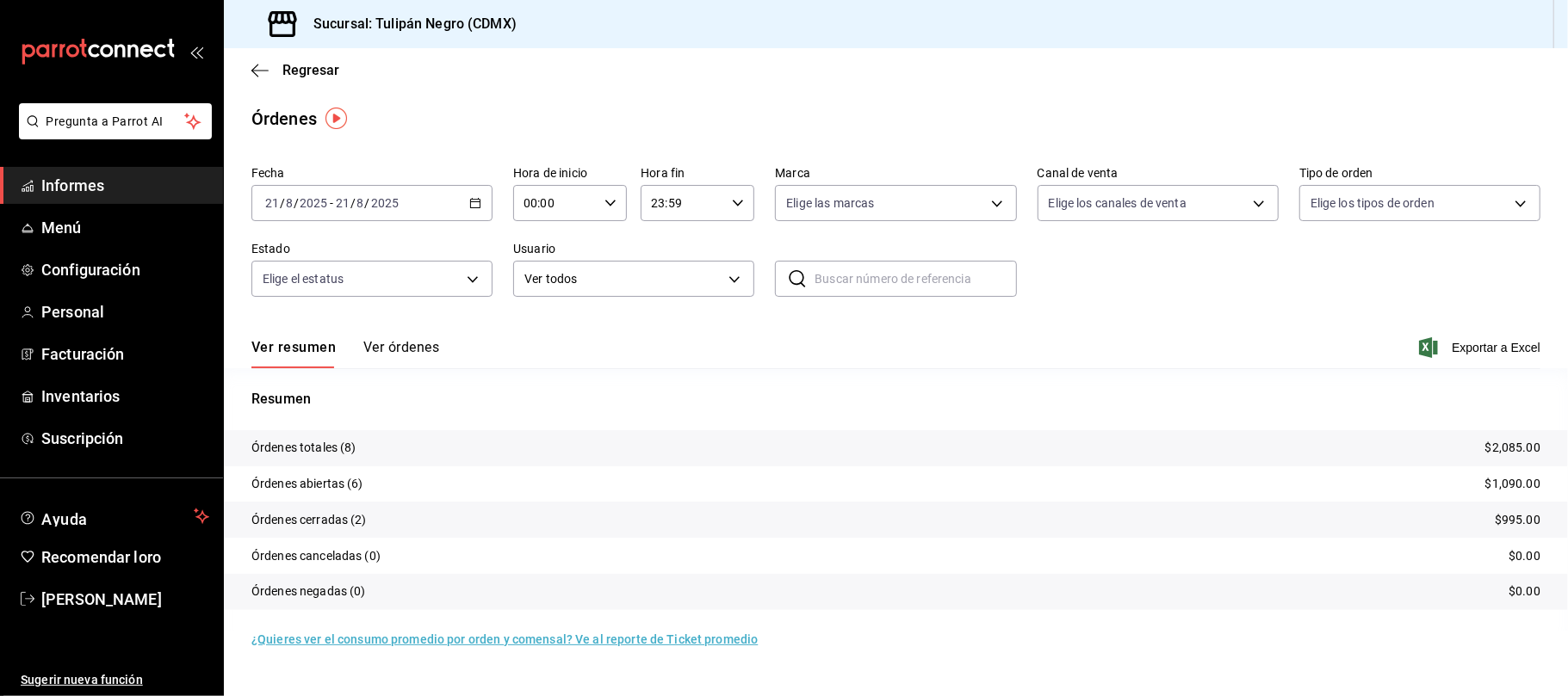
click at [332, 452] on font "Órdenes totales (8)" at bounding box center [304, 447] width 105 height 14
click at [331, 452] on font "Órdenes totales (8)" at bounding box center [304, 447] width 105 height 14
click at [357, 449] on tr "Órdenes totales (8) $2,085.00" at bounding box center [896, 447] width 1344 height 36
click at [403, 341] on font "Ver órdenes" at bounding box center [401, 347] width 76 height 17
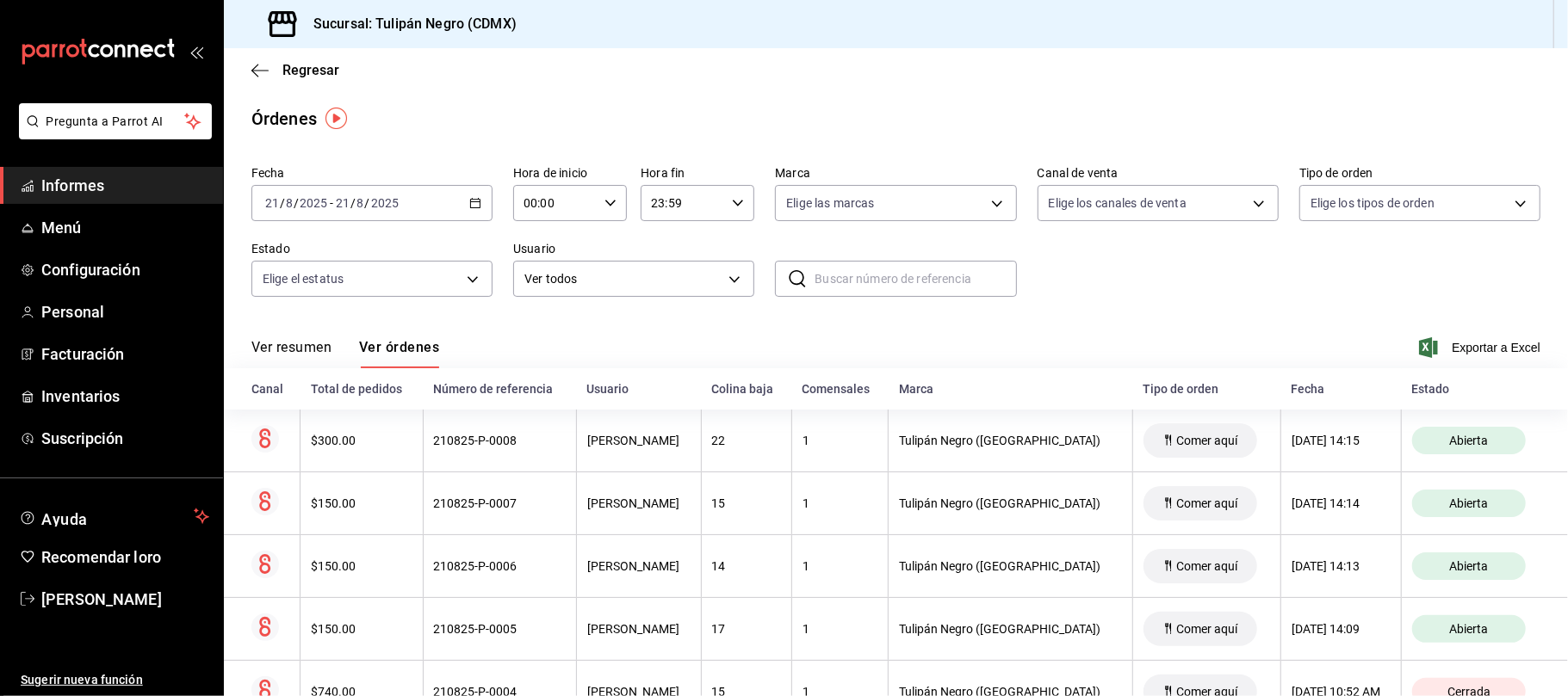
click at [256, 60] on div "Regresar" at bounding box center [896, 70] width 1344 height 44
click at [258, 73] on icon "button" at bounding box center [260, 71] width 18 height 16
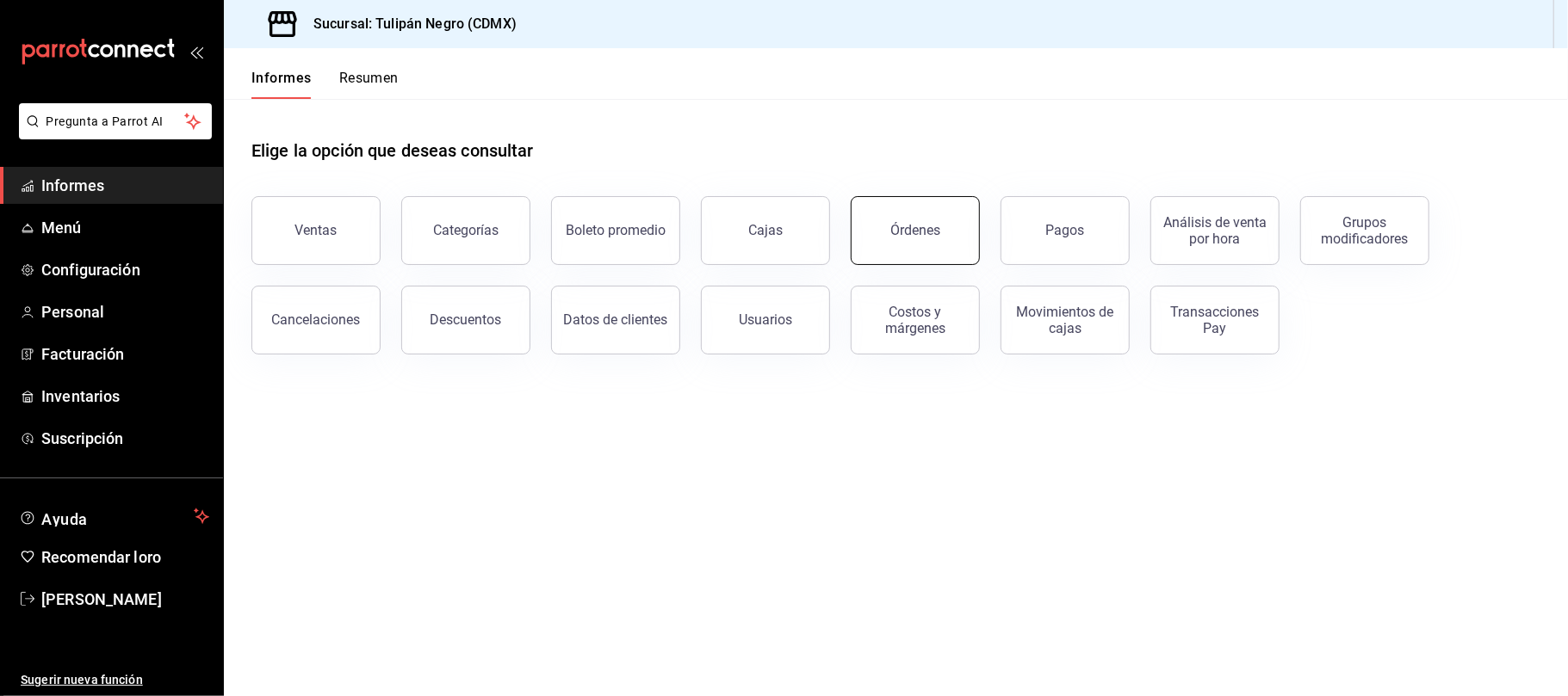
click at [955, 244] on button "Órdenes" at bounding box center [915, 230] width 129 height 69
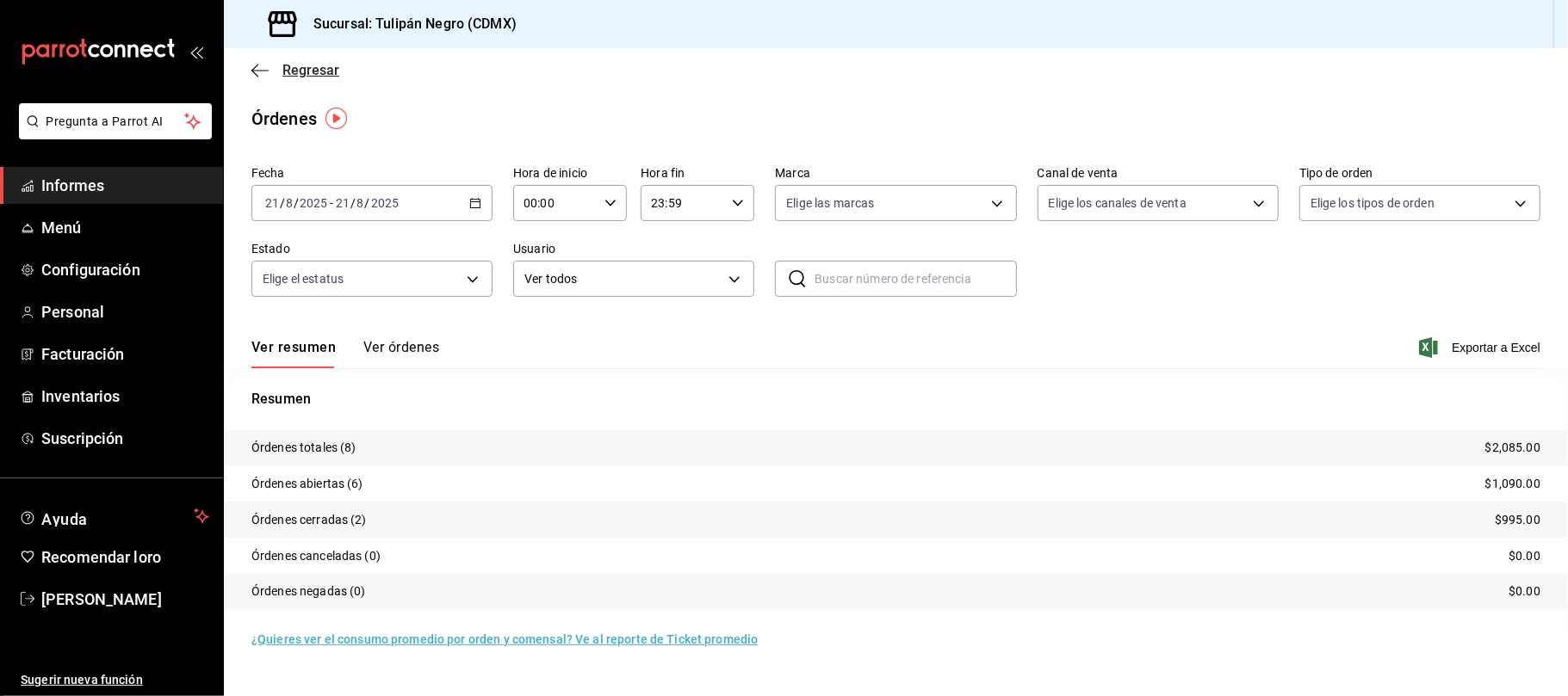
click at [259, 73] on icon "button" at bounding box center [260, 71] width 18 height 16
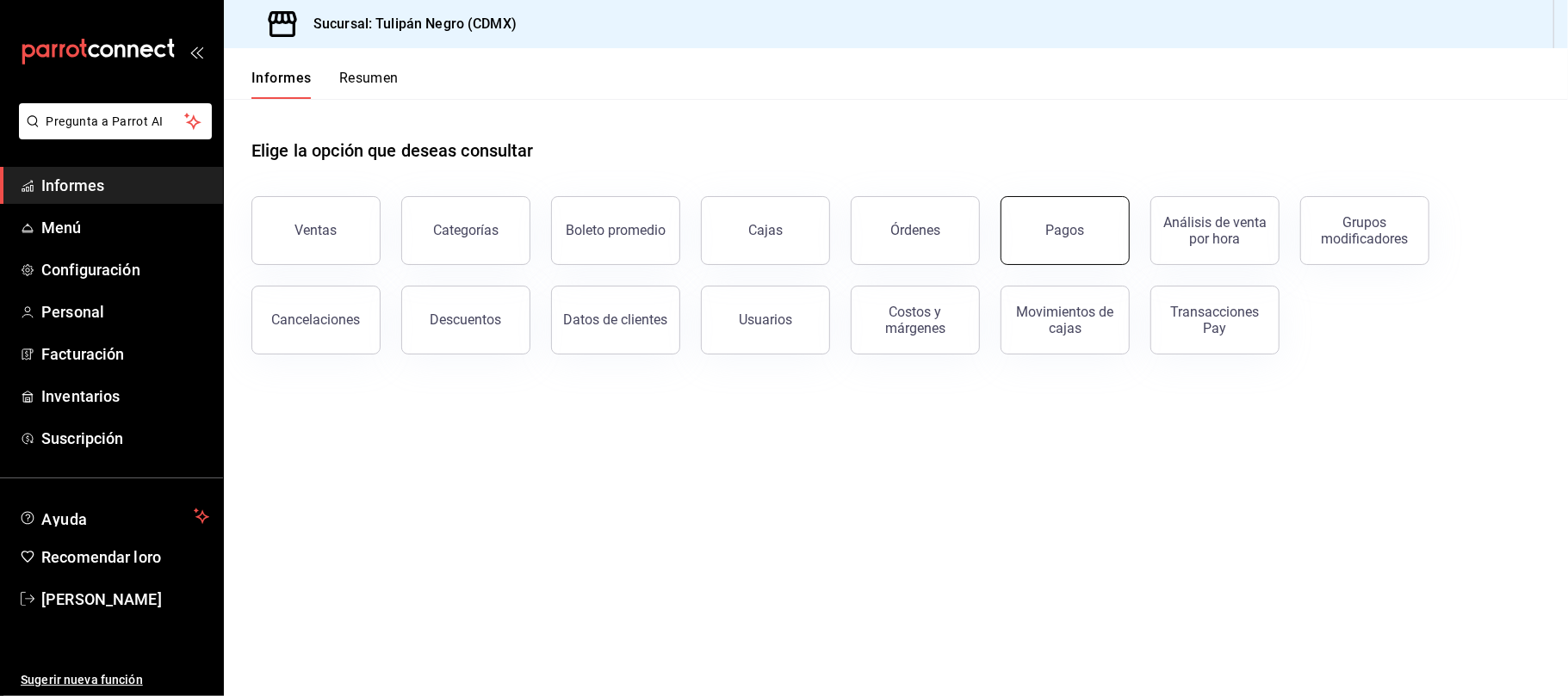
click at [1105, 249] on button "Pagos" at bounding box center [1064, 230] width 129 height 69
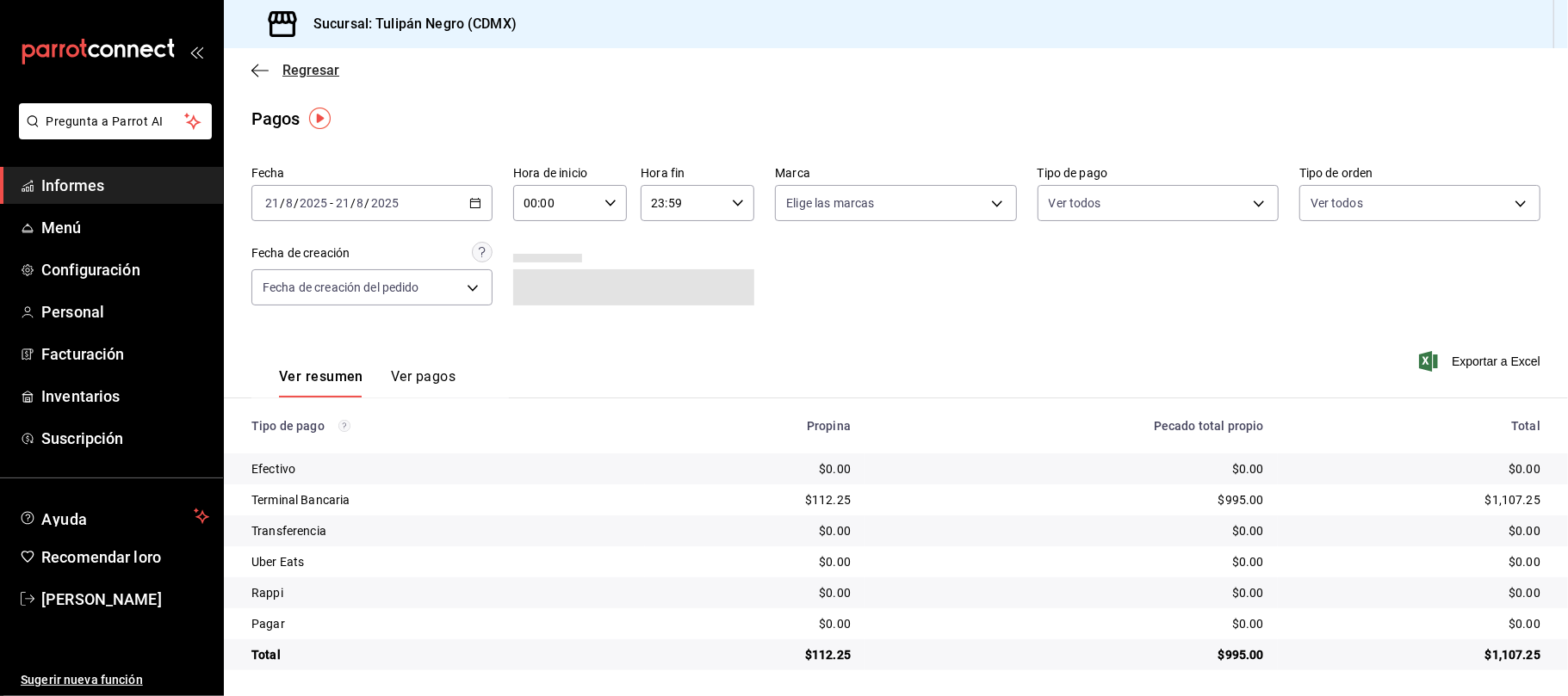
click at [266, 64] on icon "button" at bounding box center [260, 71] width 18 height 16
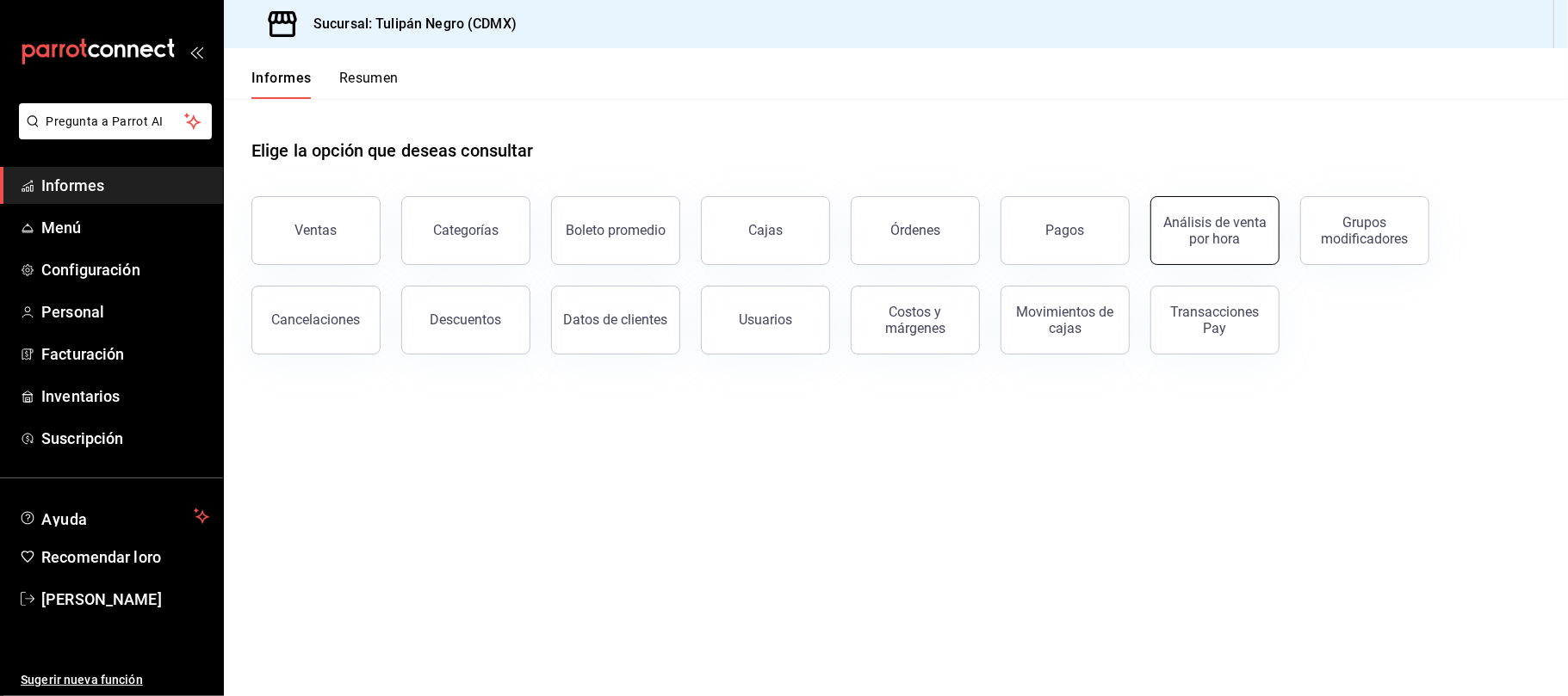
click at [1206, 234] on font "Análisis de venta por hora" at bounding box center [1215, 230] width 103 height 32
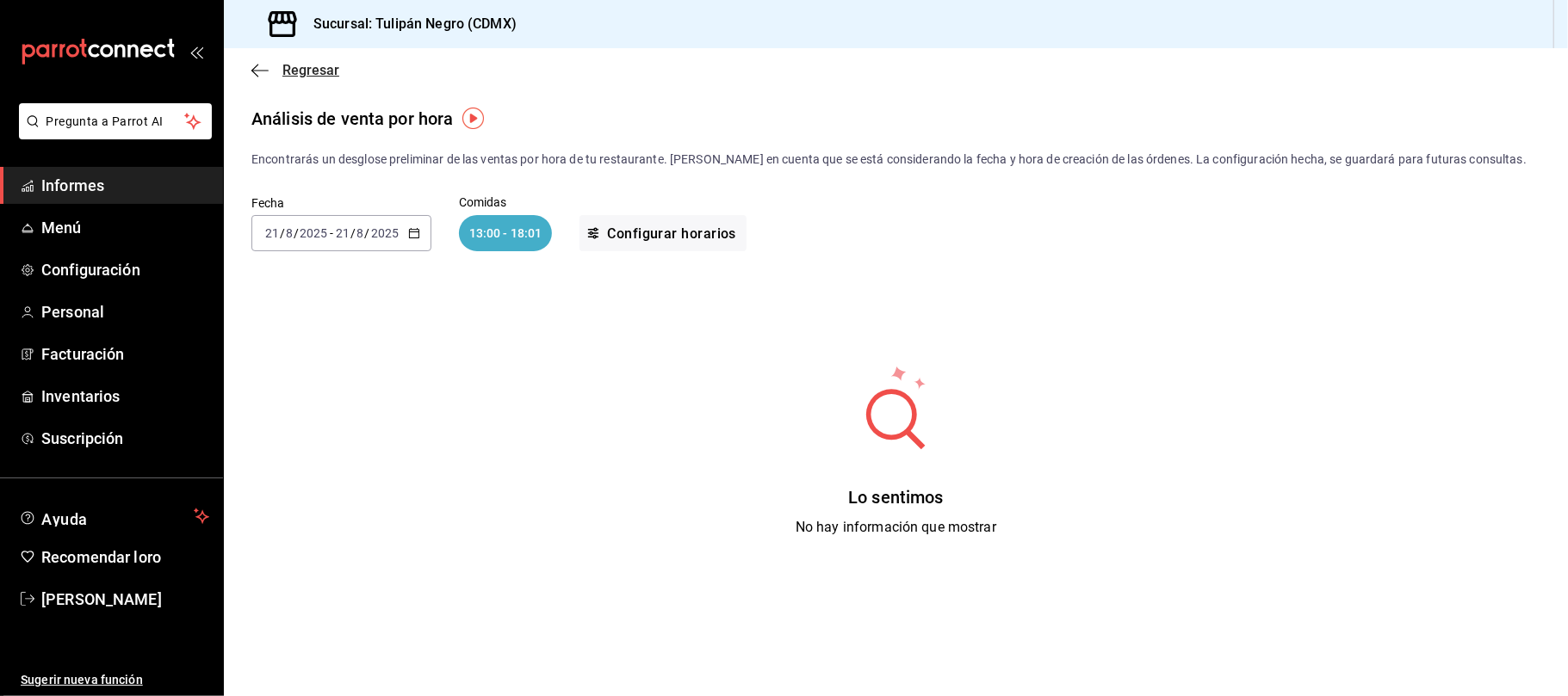
click at [258, 66] on icon "button" at bounding box center [260, 71] width 18 height 16
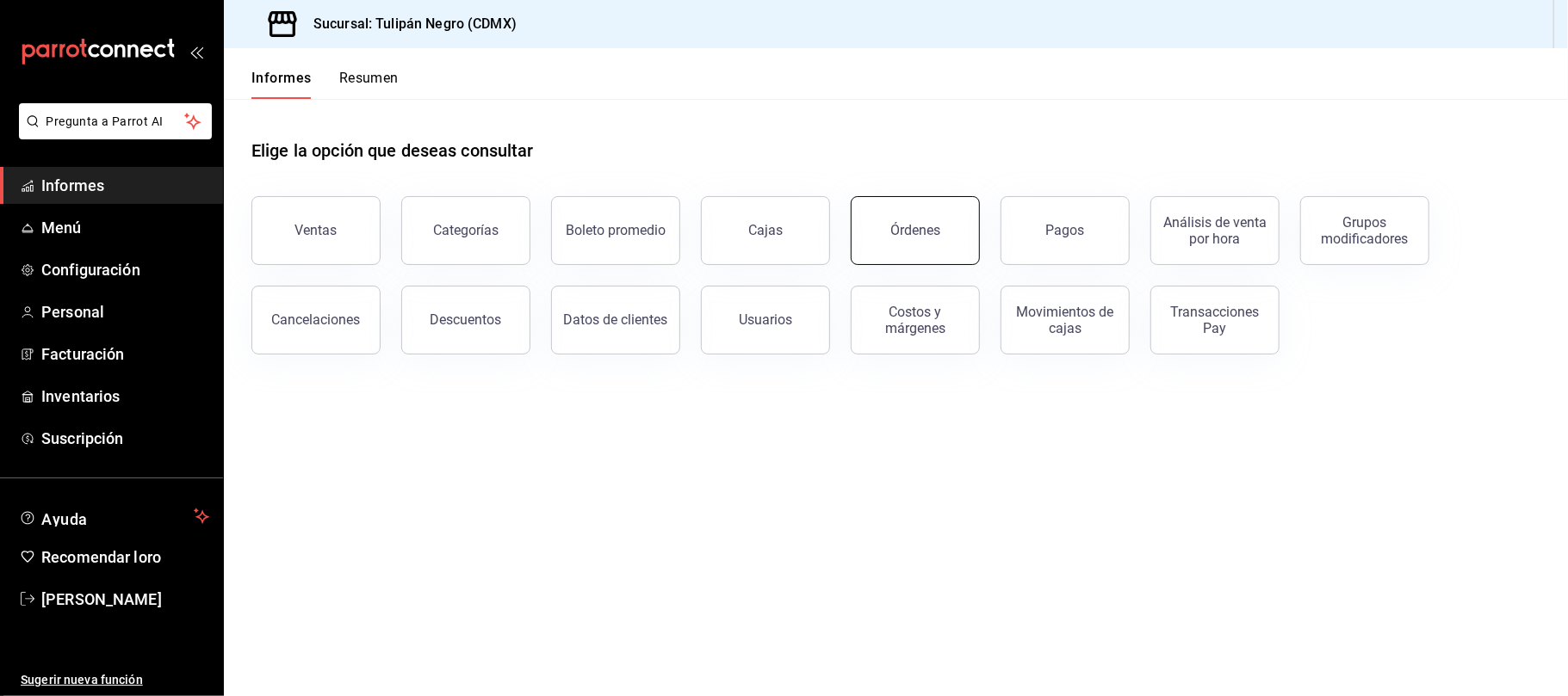
click at [890, 245] on button "Órdenes" at bounding box center [915, 230] width 129 height 69
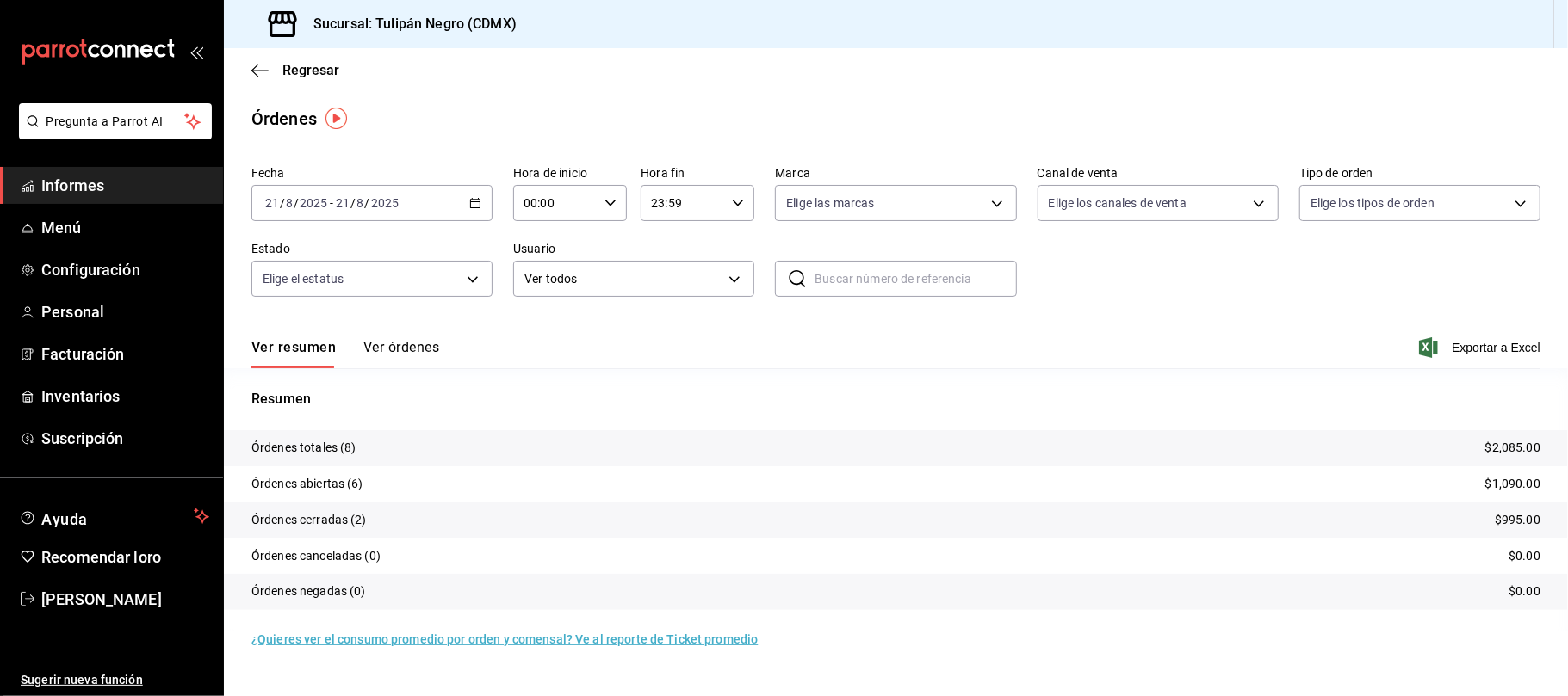
click at [325, 449] on font "Órdenes totales (8)" at bounding box center [304, 447] width 105 height 14
click at [383, 451] on tr "Órdenes totales (8) $2,085.00" at bounding box center [896, 447] width 1344 height 36
click at [385, 451] on tr "Órdenes totales (8) $2,085.00" at bounding box center [896, 447] width 1344 height 36
click at [410, 346] on font "Ver órdenes" at bounding box center [401, 347] width 76 height 17
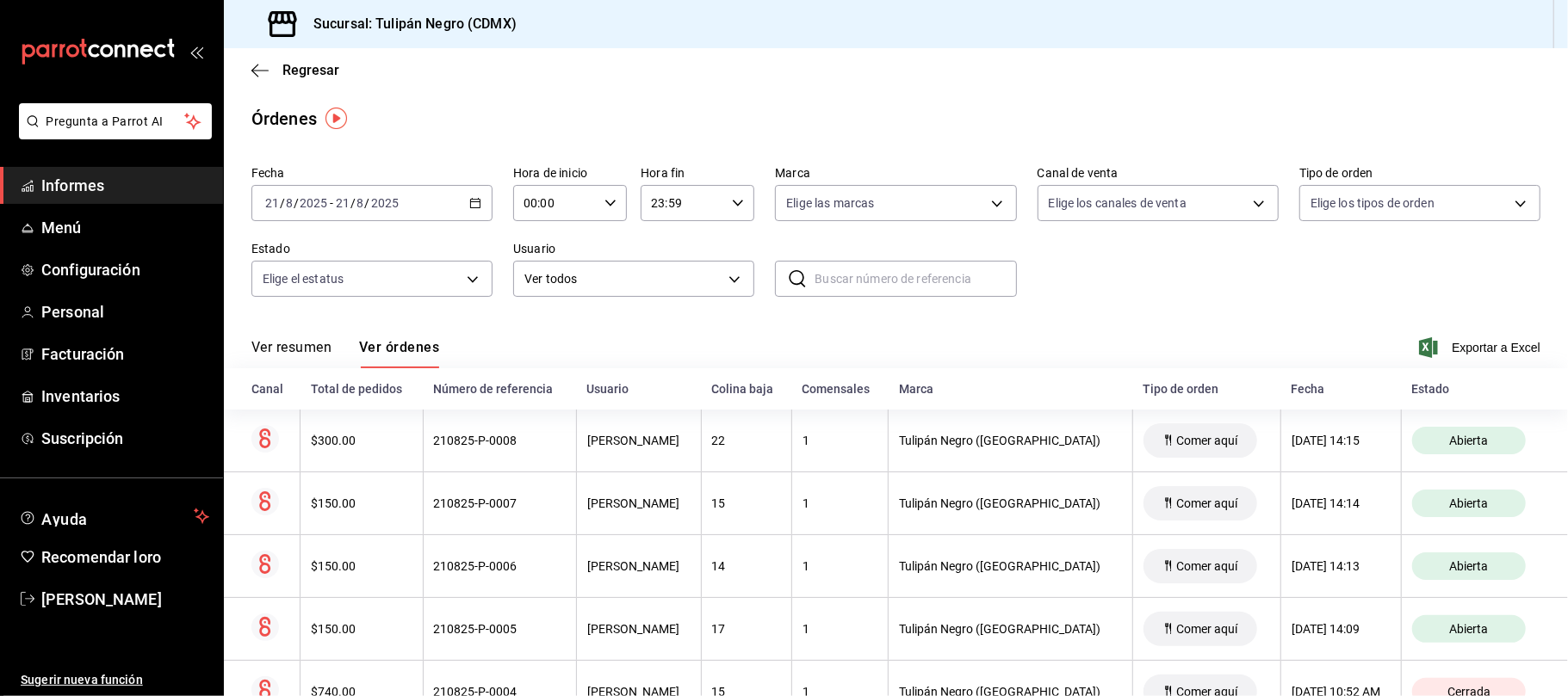
click at [466, 126] on div "Órdenes" at bounding box center [896, 118] width 1344 height 25
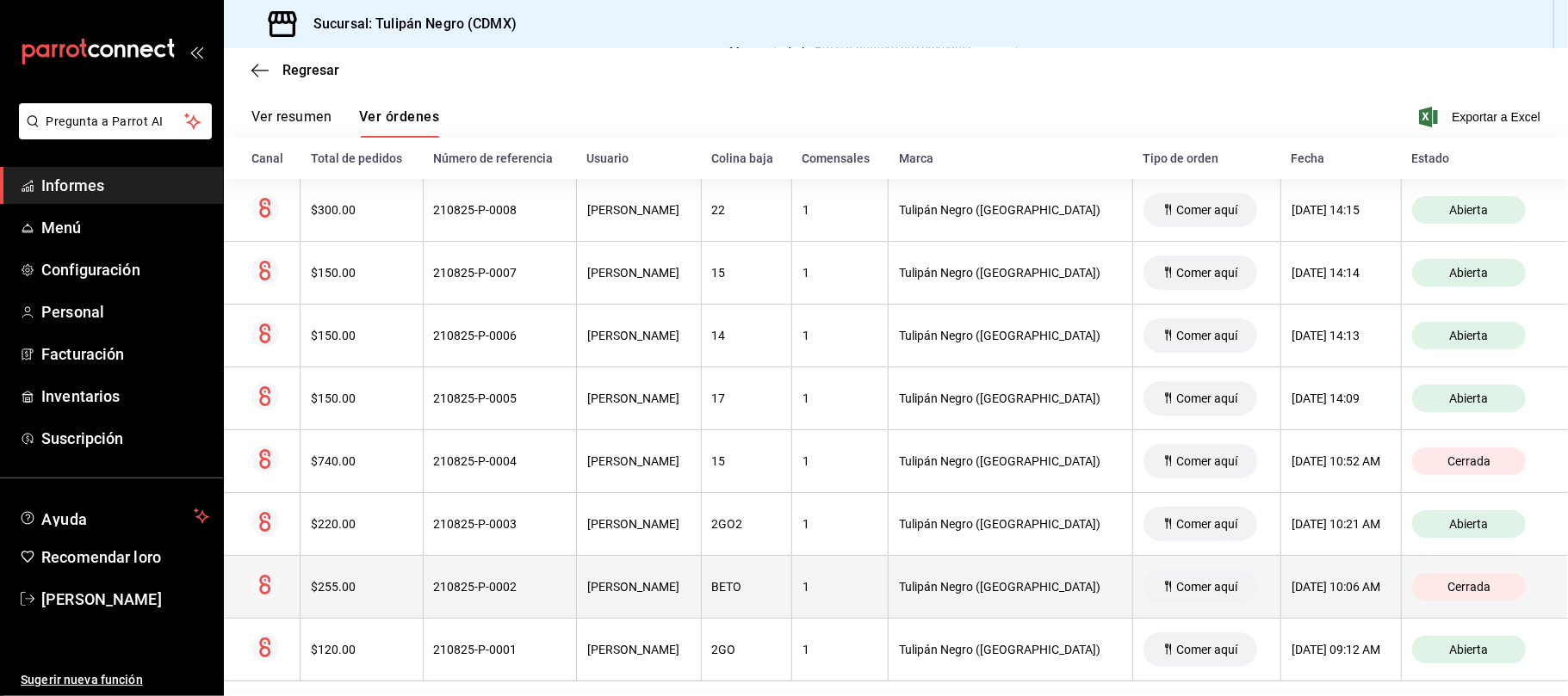
scroll to position [252, 0]
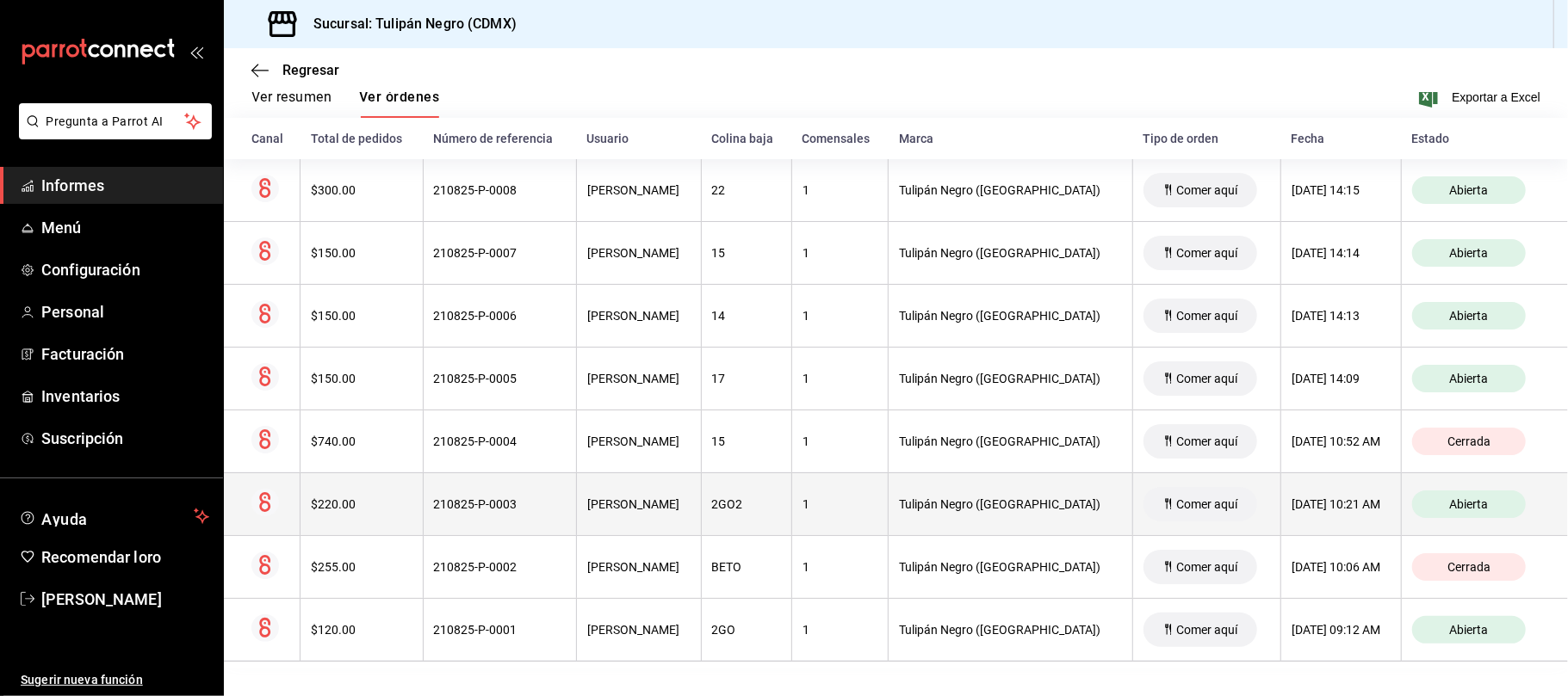
click at [1177, 507] on font "Comer aquí" at bounding box center [1208, 504] width 61 height 14
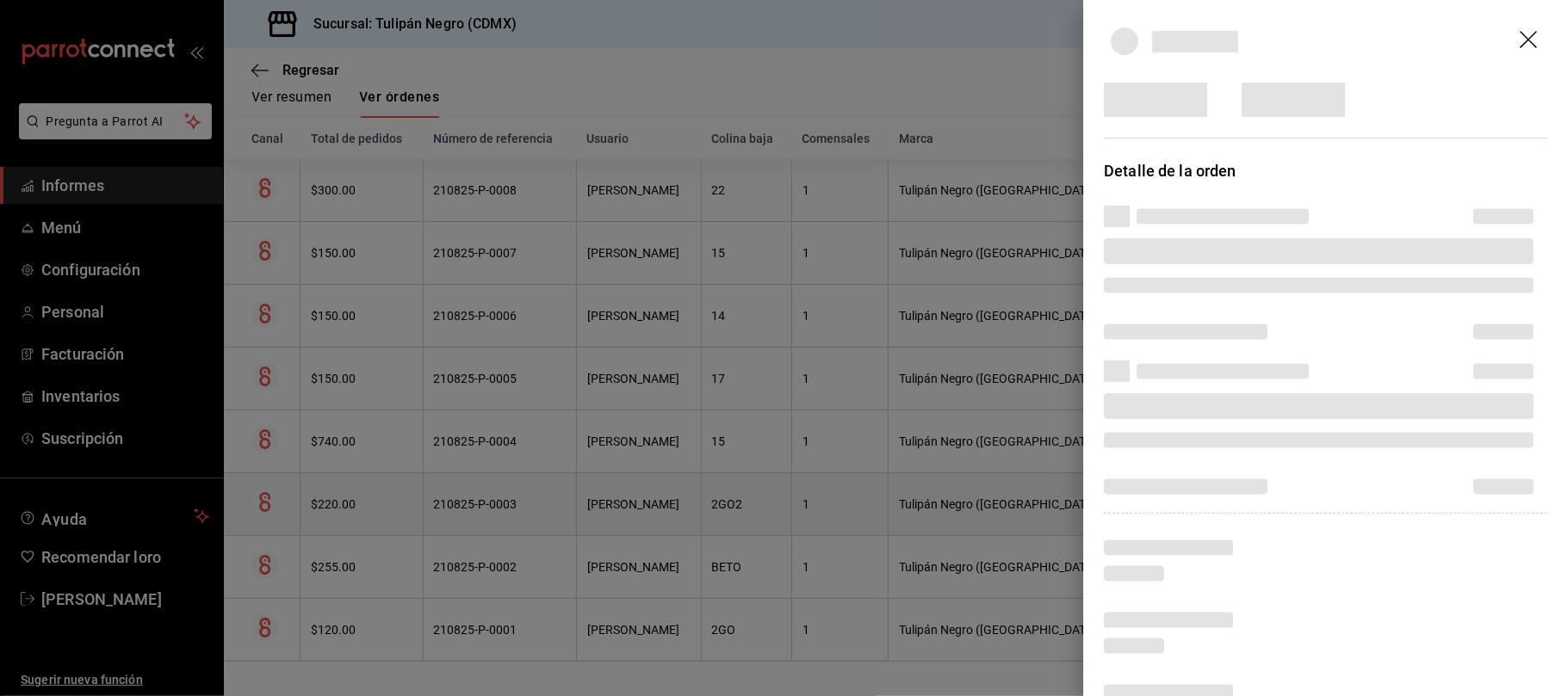
click at [1144, 507] on div at bounding box center [784, 348] width 1568 height 696
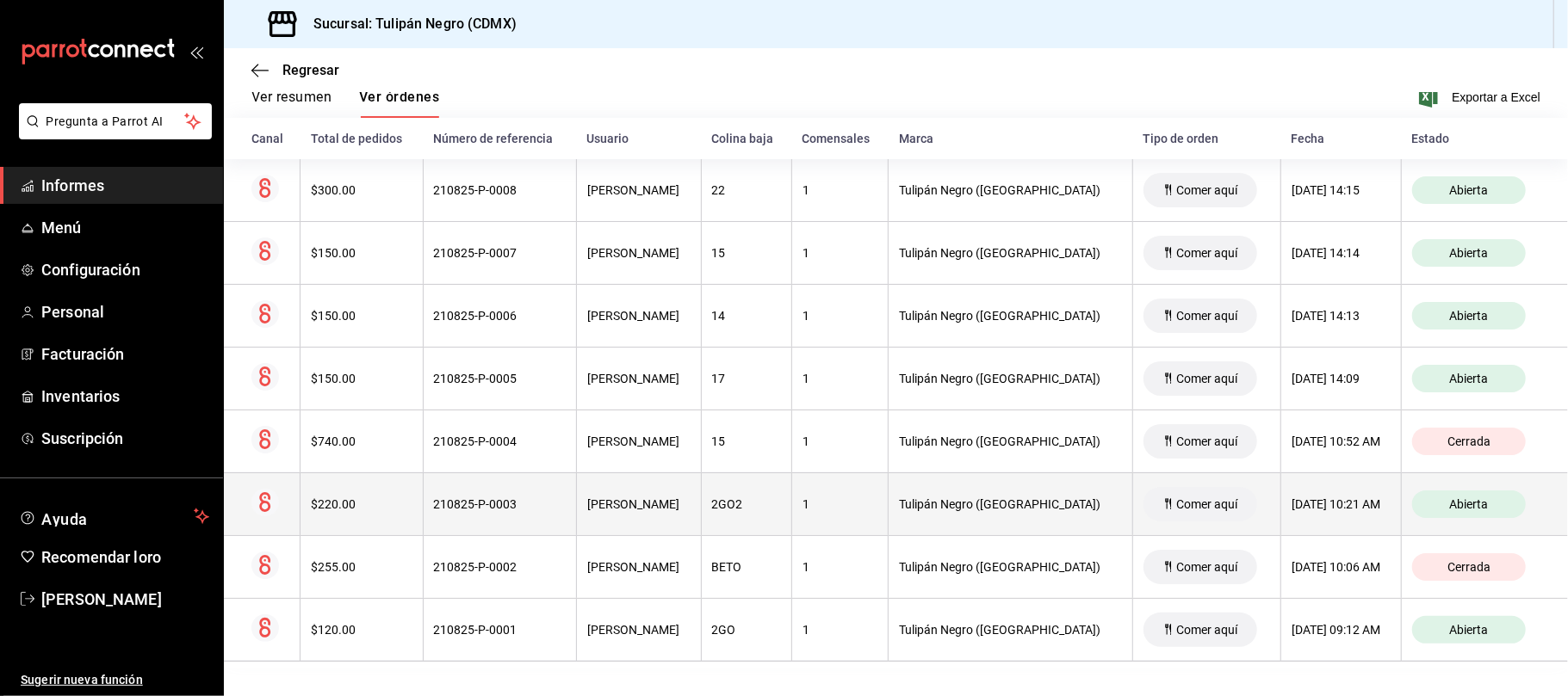
click at [1177, 504] on font "Comer aquí" at bounding box center [1208, 504] width 61 height 14
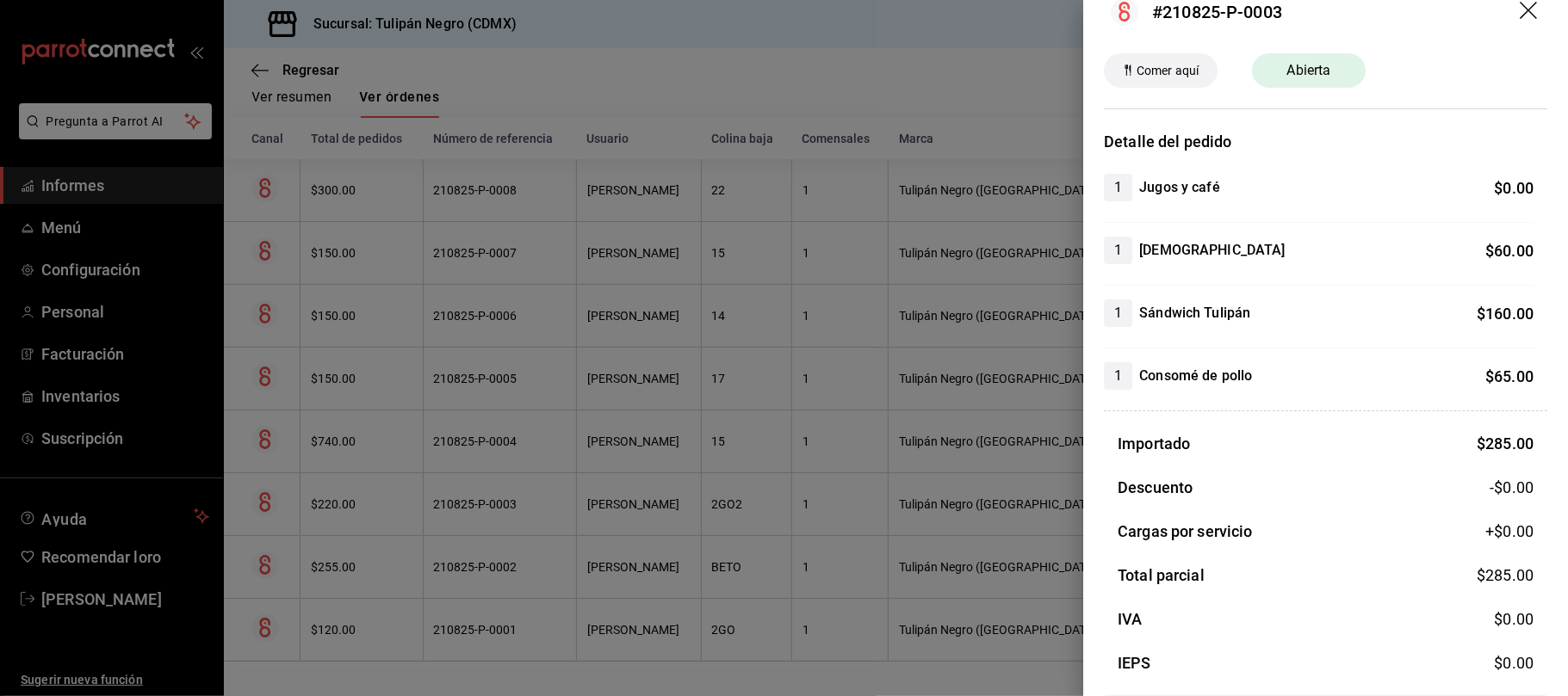
scroll to position [0, 0]
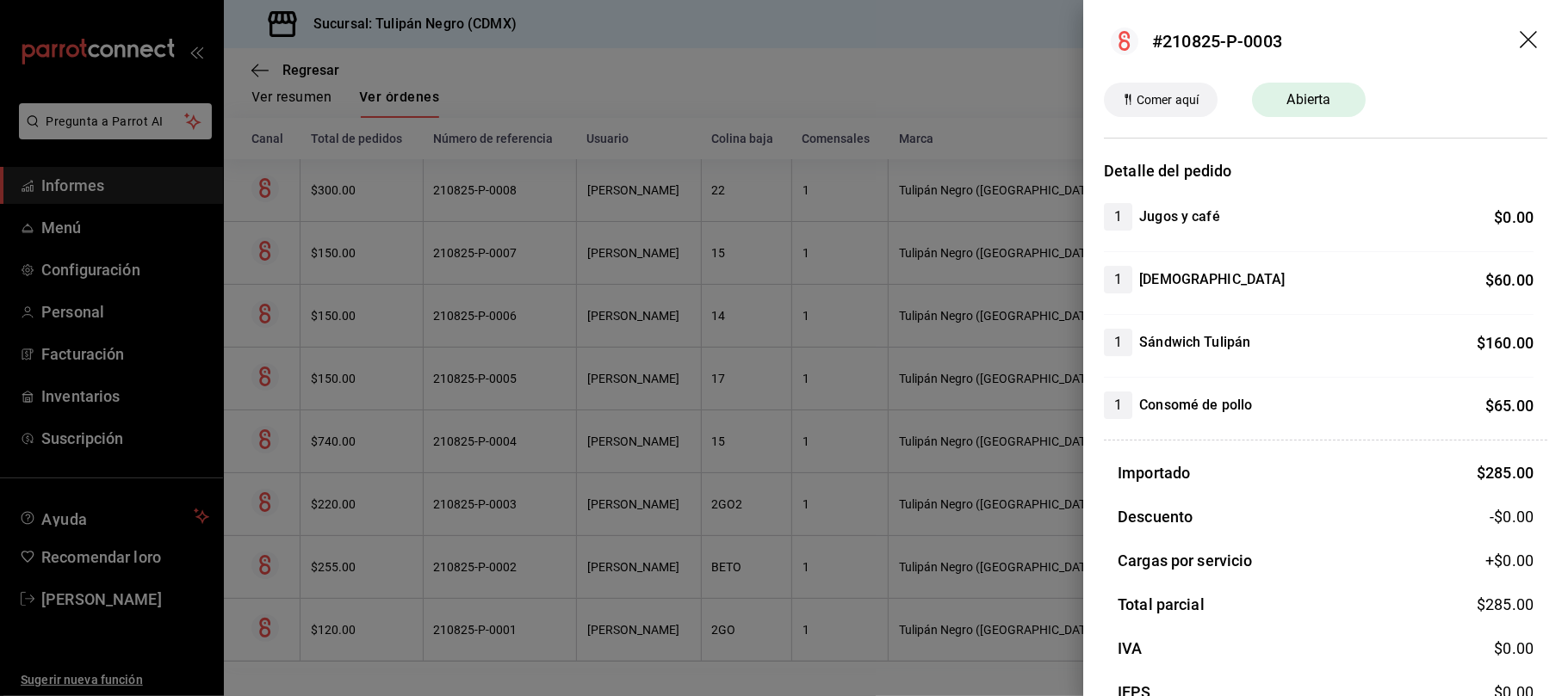
click at [993, 91] on div at bounding box center [784, 348] width 1568 height 696
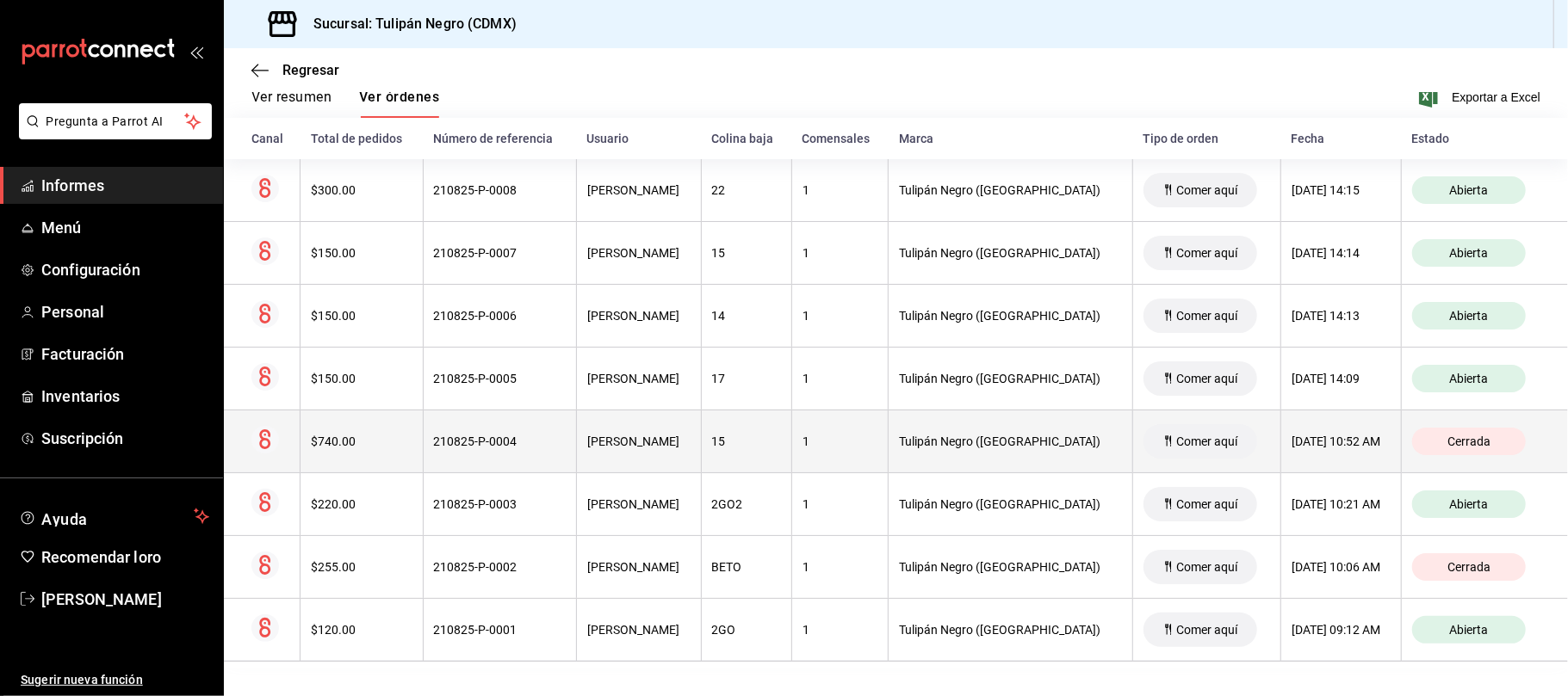
click at [1177, 434] on font "Comer aquí" at bounding box center [1208, 441] width 61 height 14
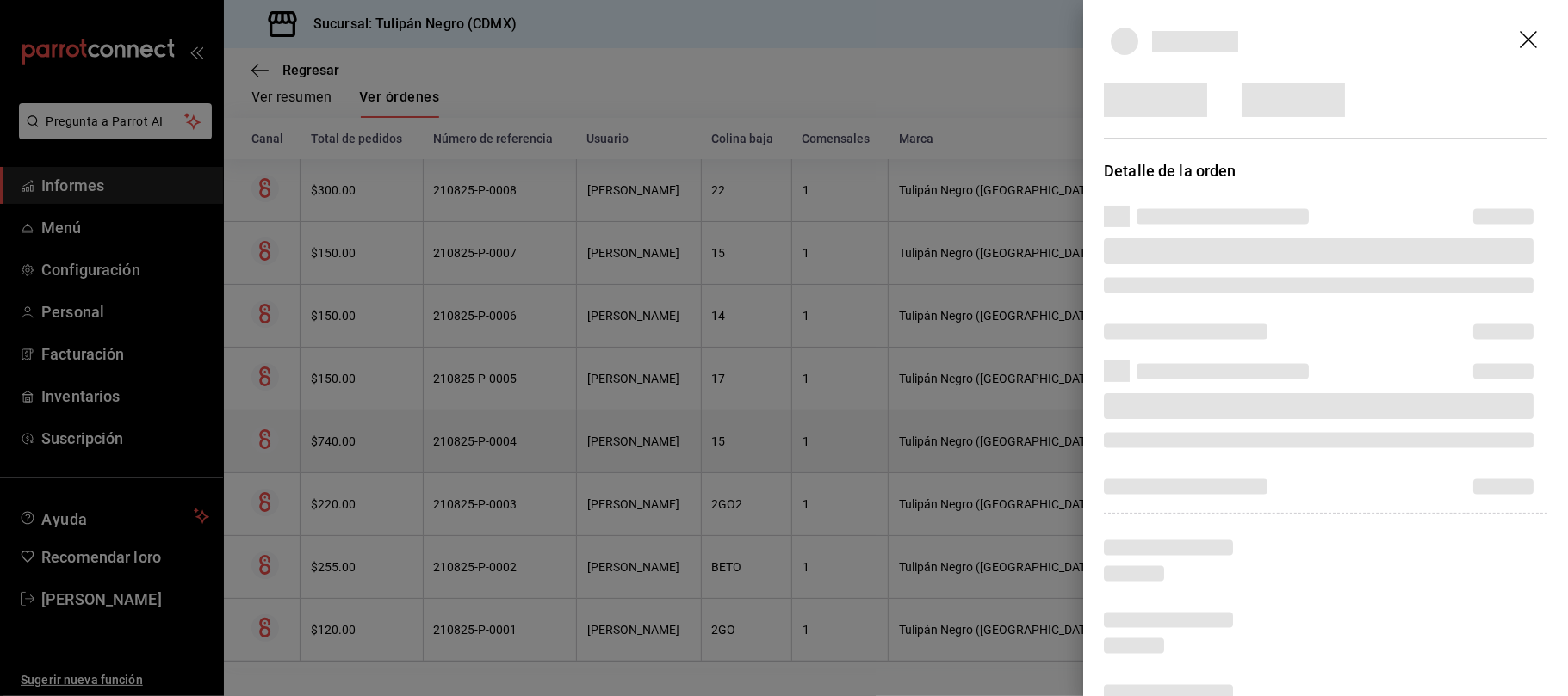
click at [1141, 434] on div at bounding box center [784, 348] width 1568 height 696
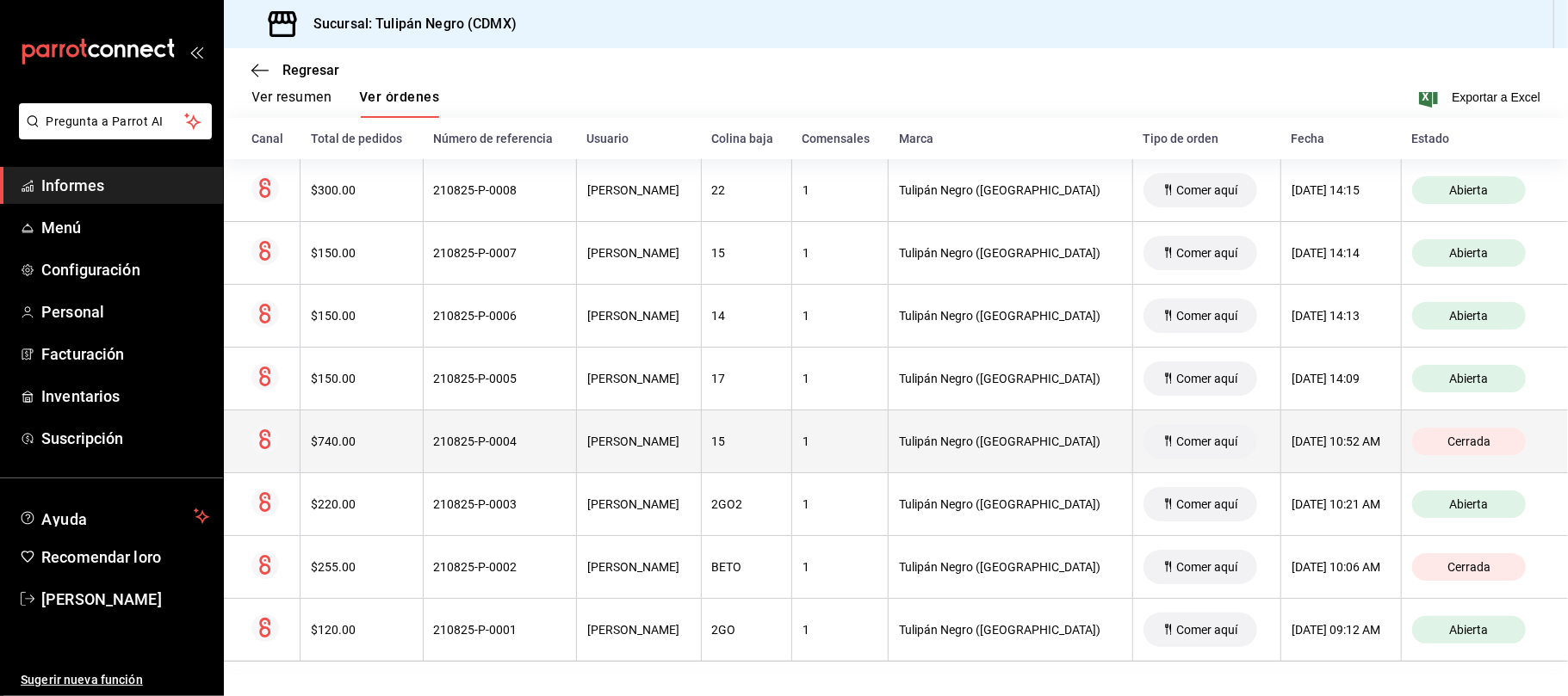
click at [1177, 434] on font "Comer aquí" at bounding box center [1208, 441] width 61 height 14
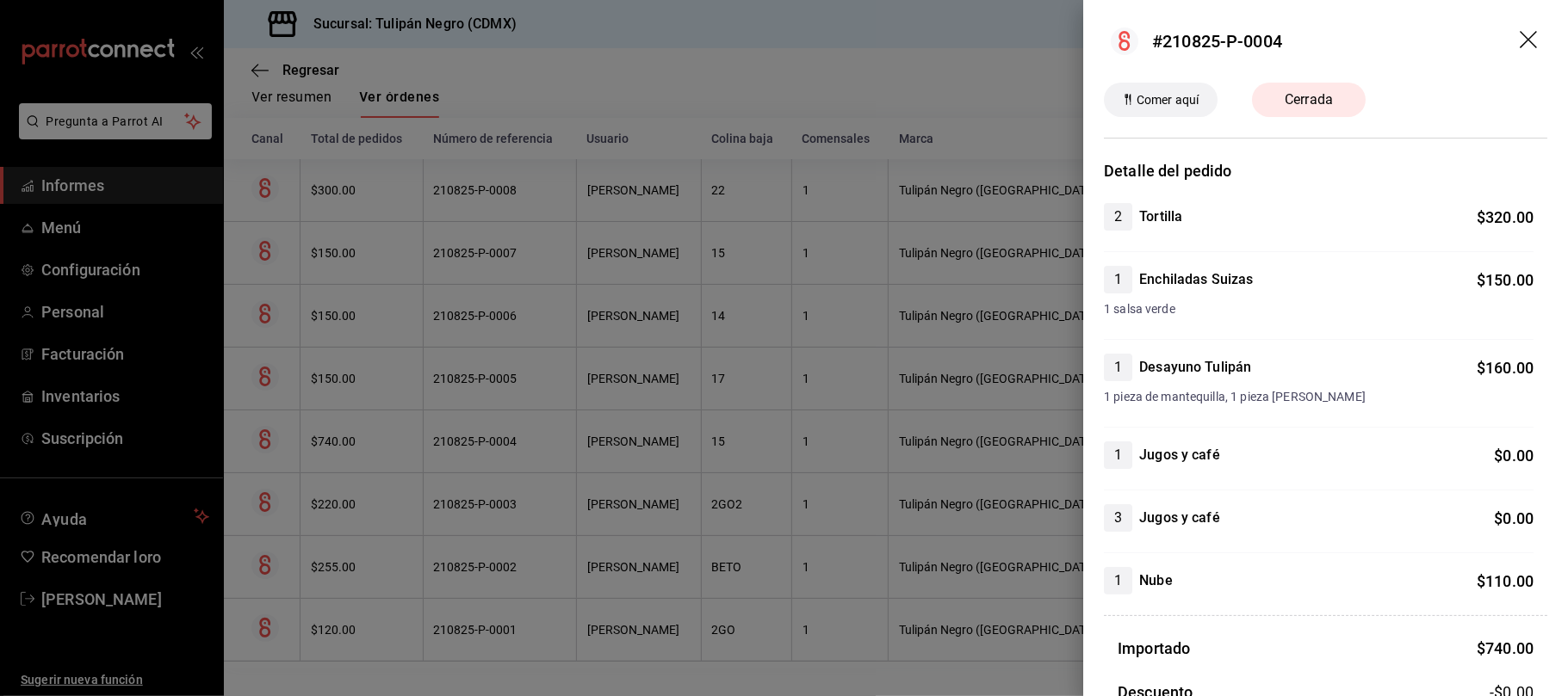
click at [1520, 42] on icon "arrastrar" at bounding box center [1530, 41] width 21 height 21
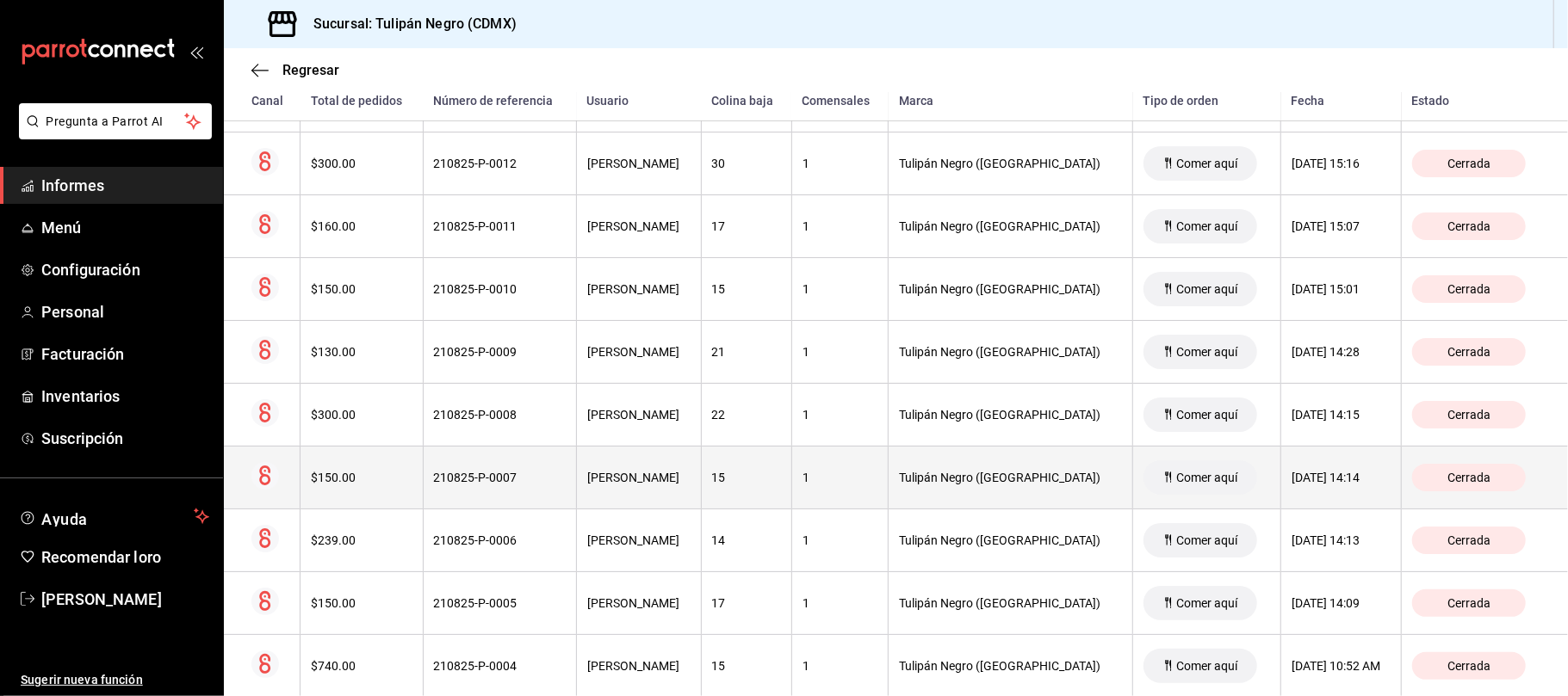
scroll to position [393, 0]
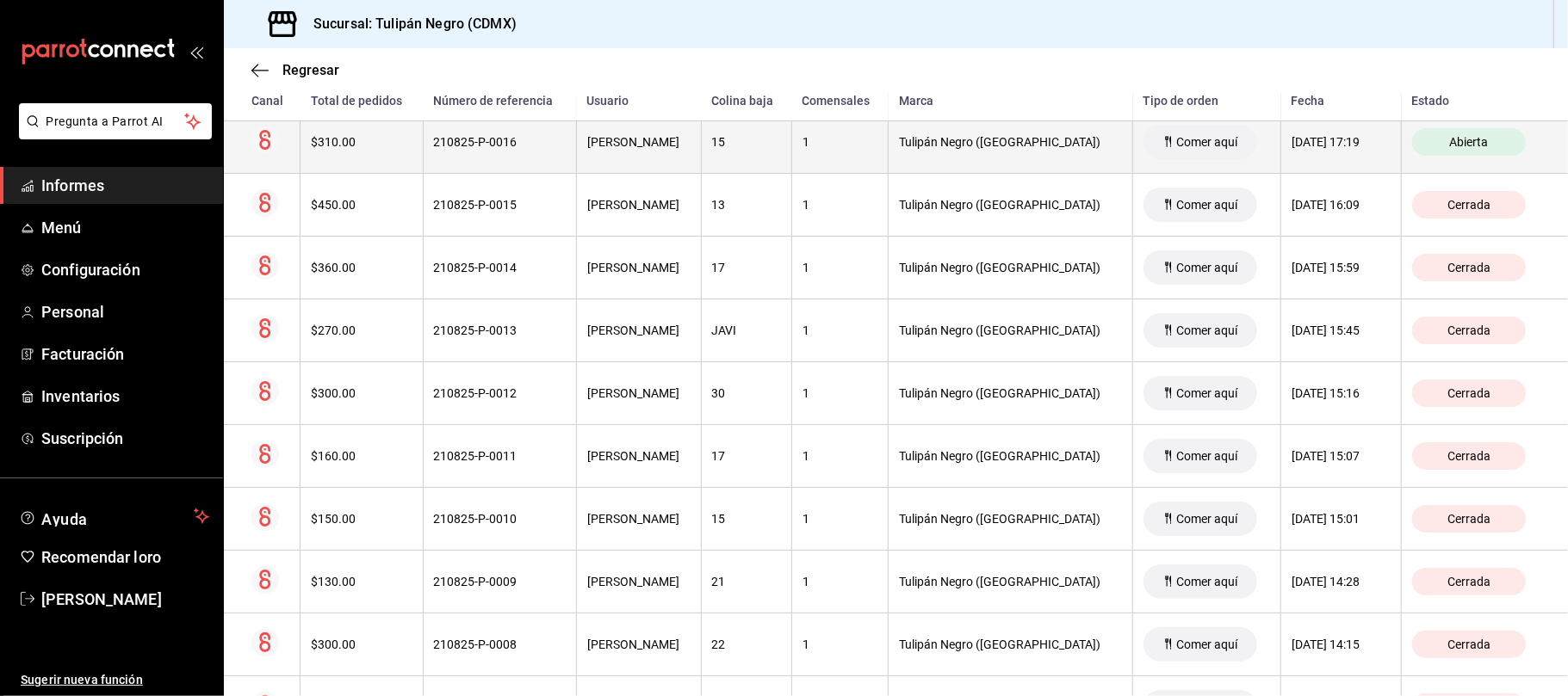
click at [1177, 144] on font "Comer aquí" at bounding box center [1208, 142] width 61 height 14
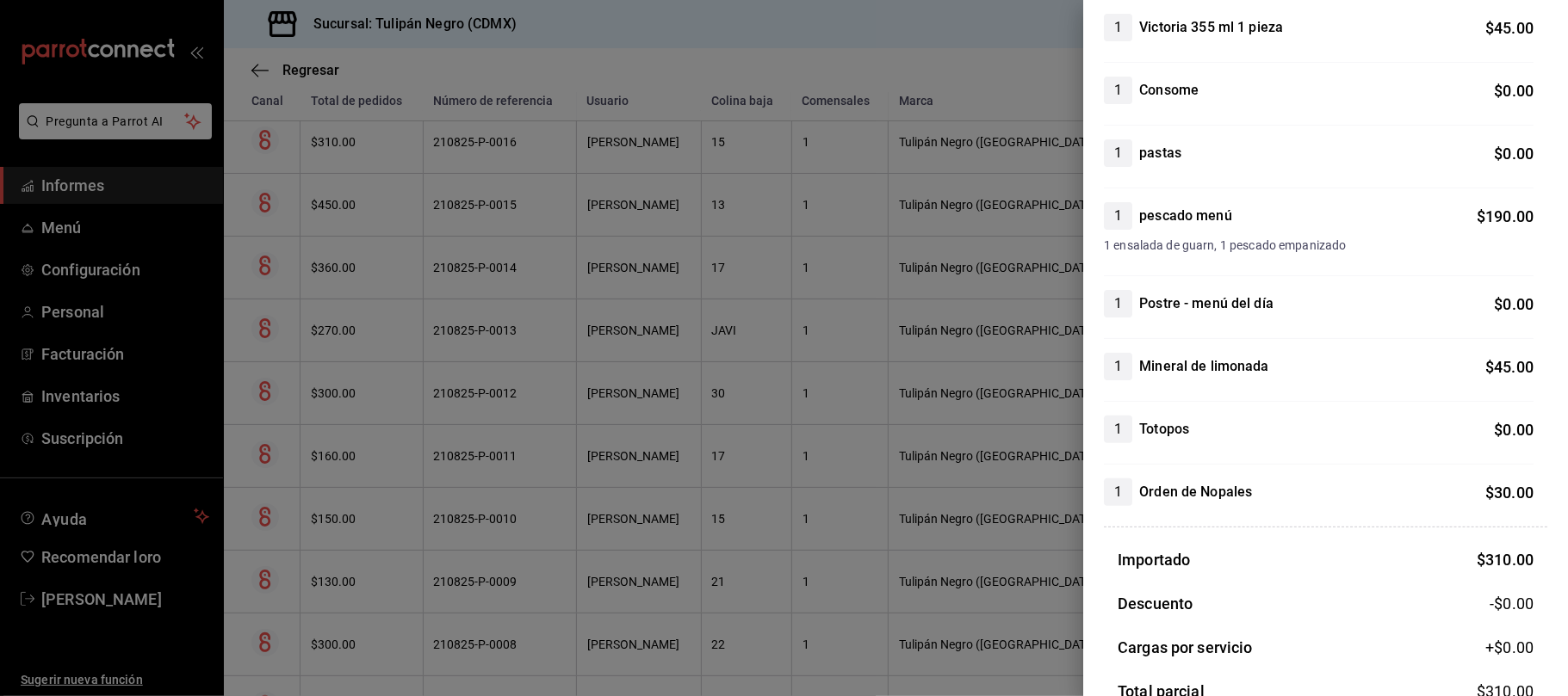
scroll to position [228, 0]
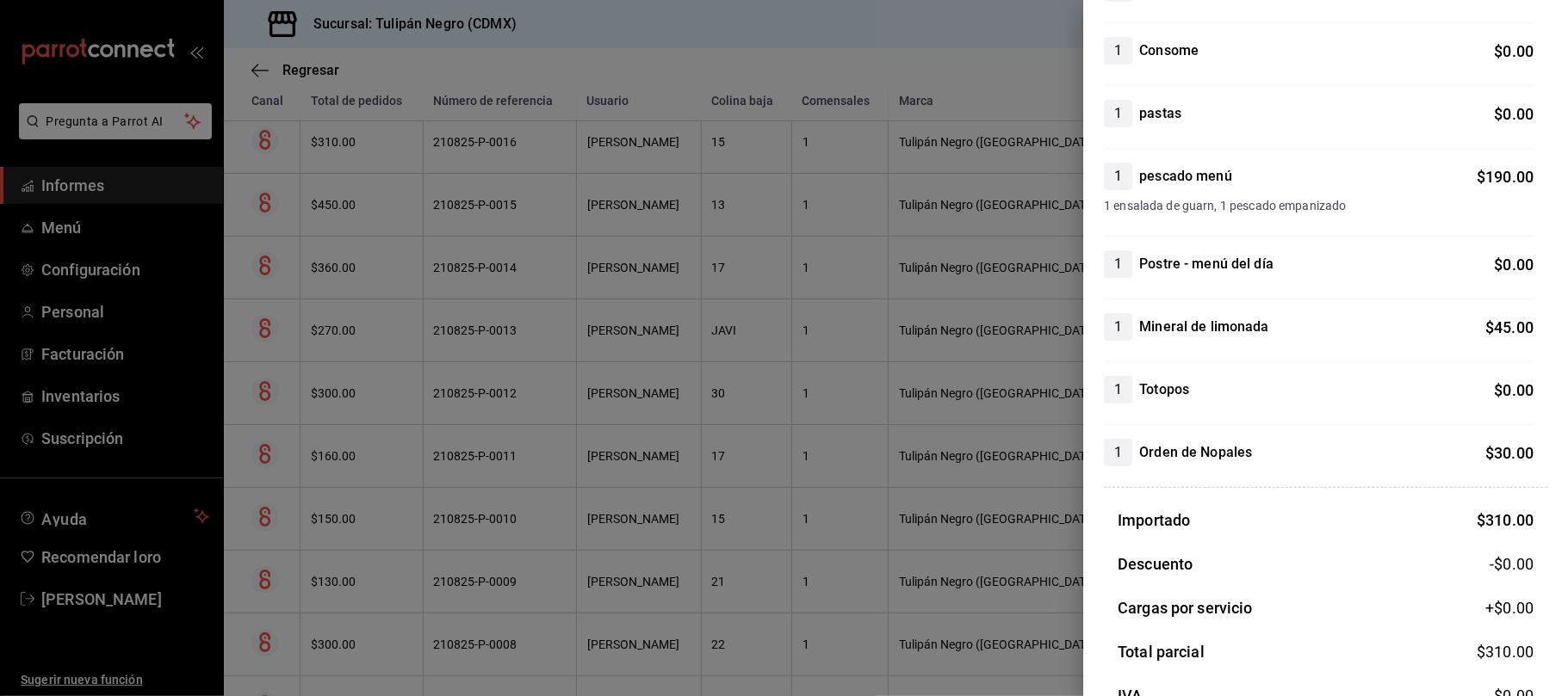
click at [989, 83] on div at bounding box center [784, 348] width 1568 height 696
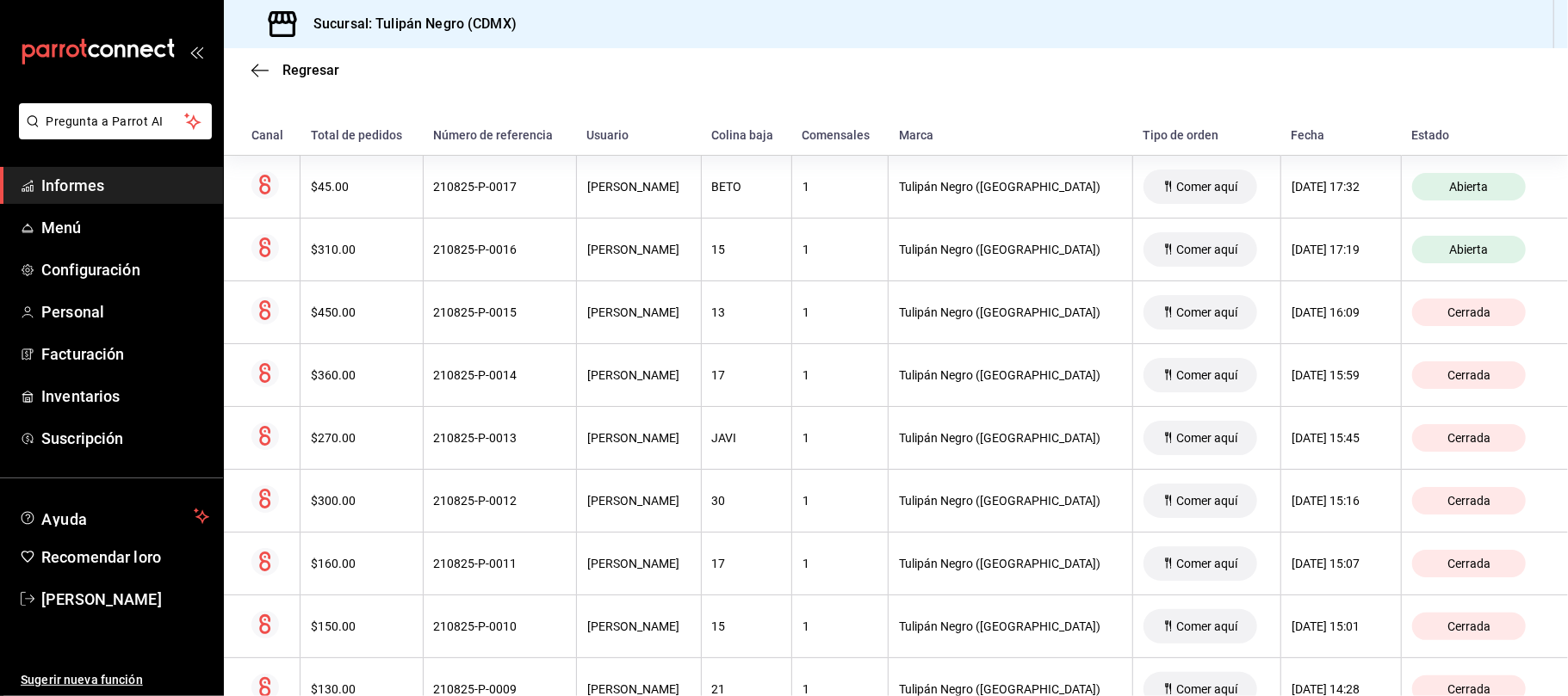
scroll to position [278, 0]
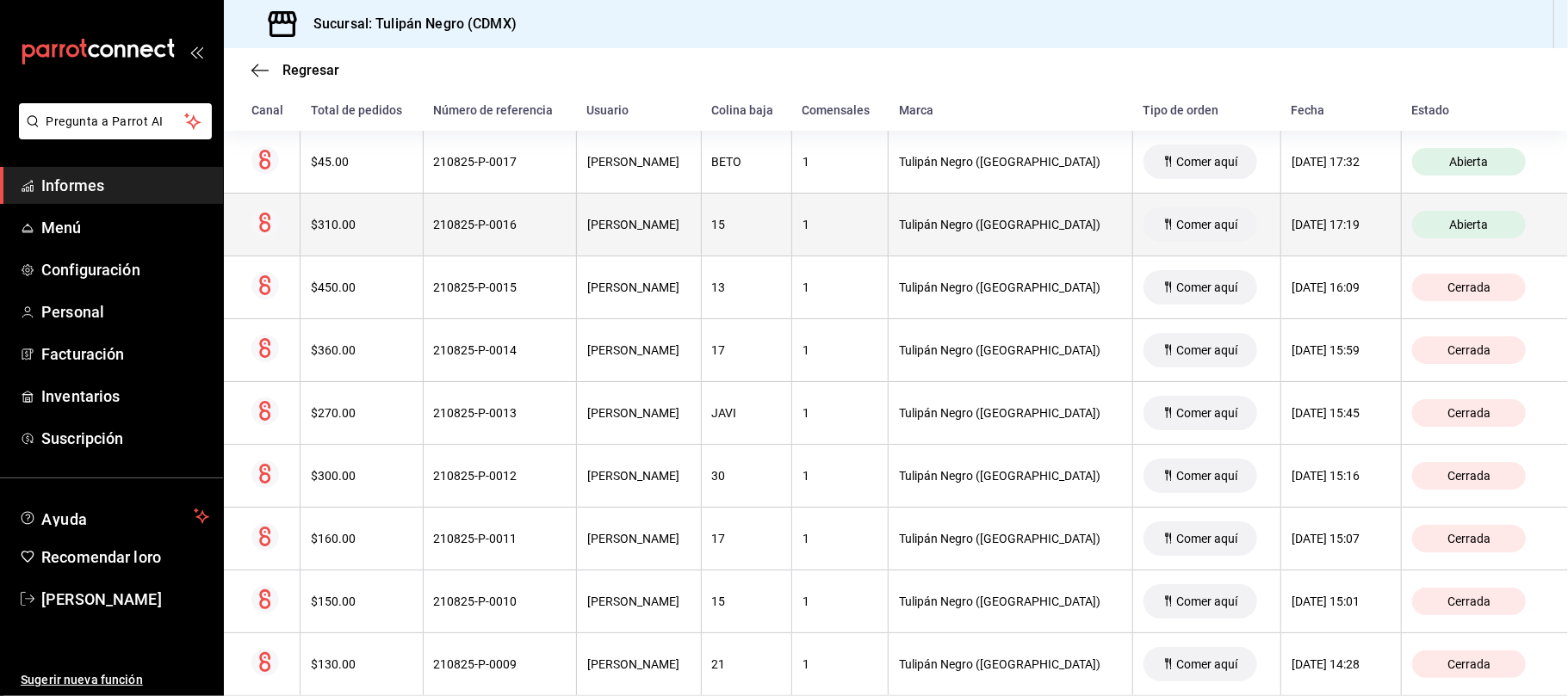
click at [1177, 224] on font "Comer aquí" at bounding box center [1208, 225] width 61 height 14
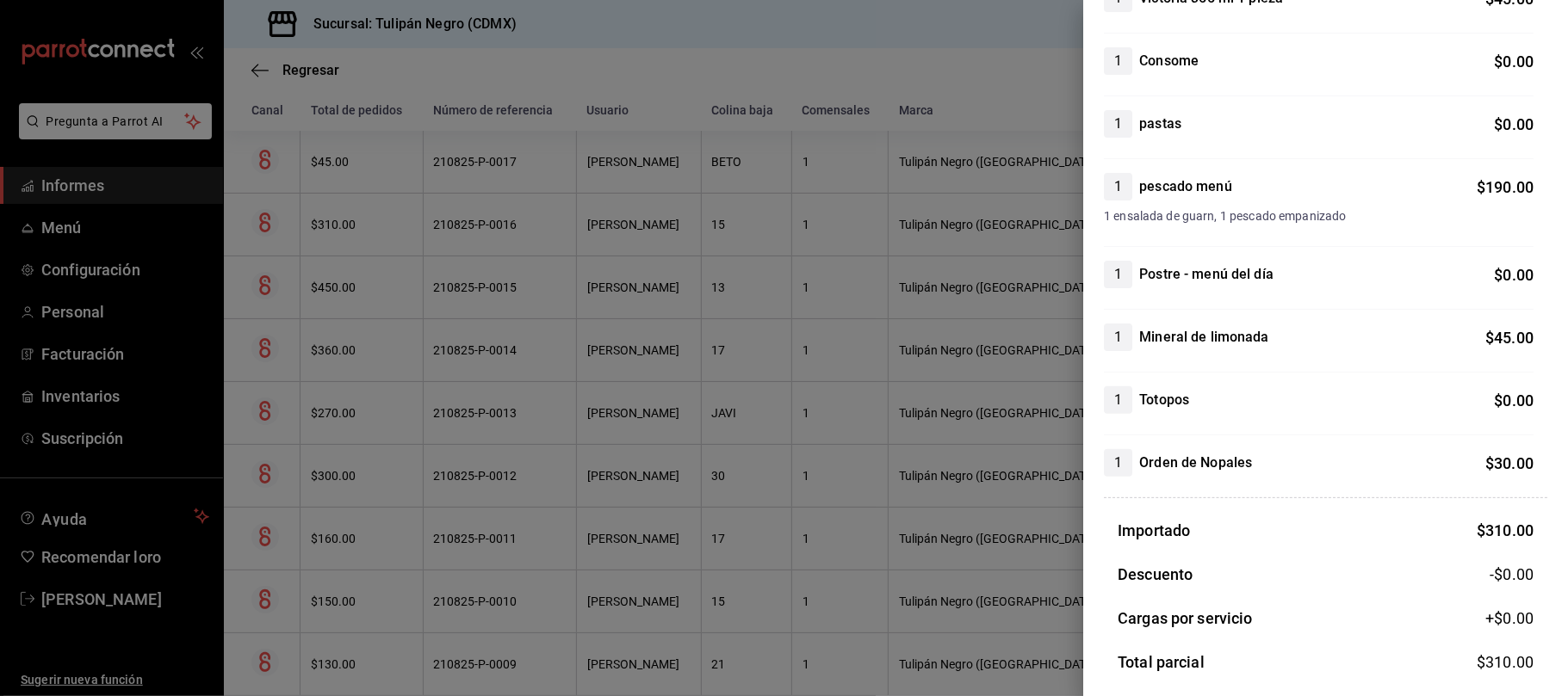
scroll to position [0, 0]
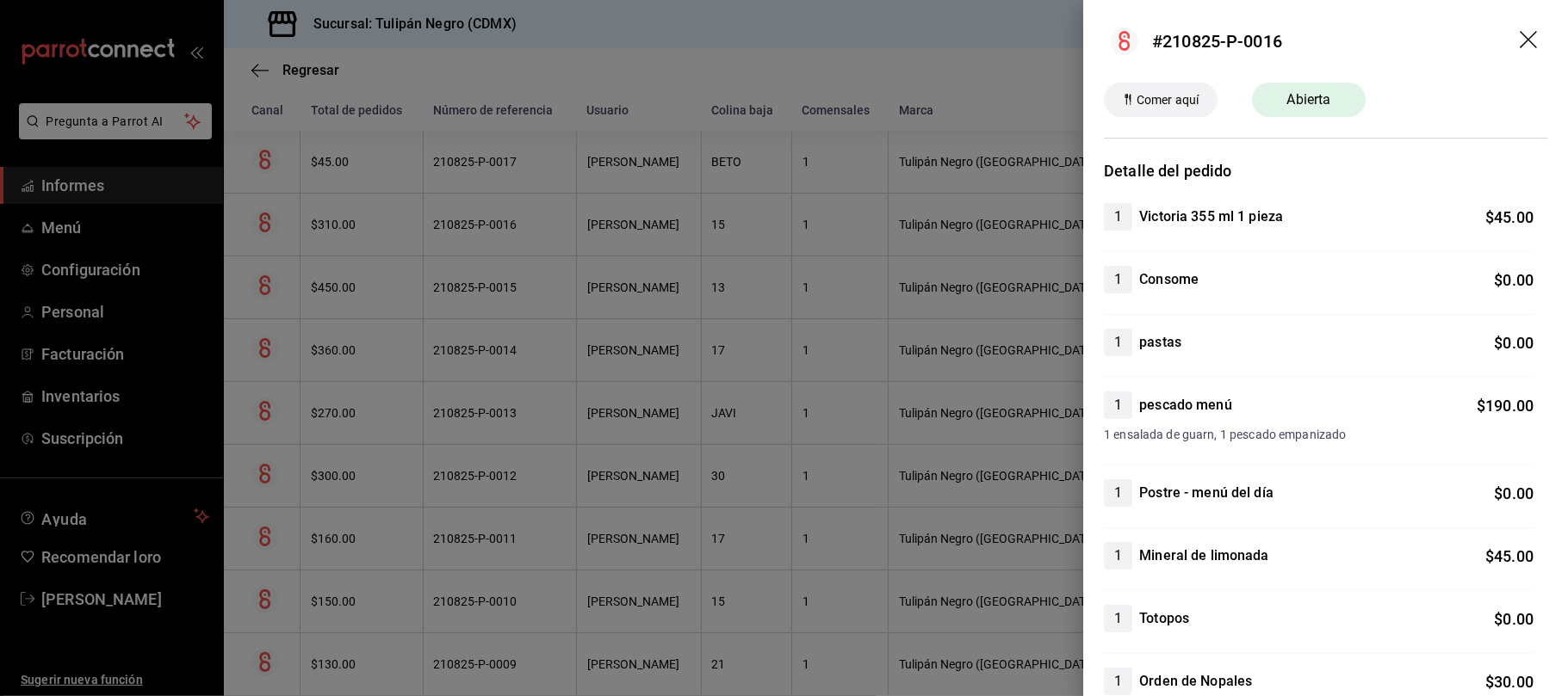
click at [1520, 32] on icon "arrastrar" at bounding box center [1529, 39] width 18 height 18
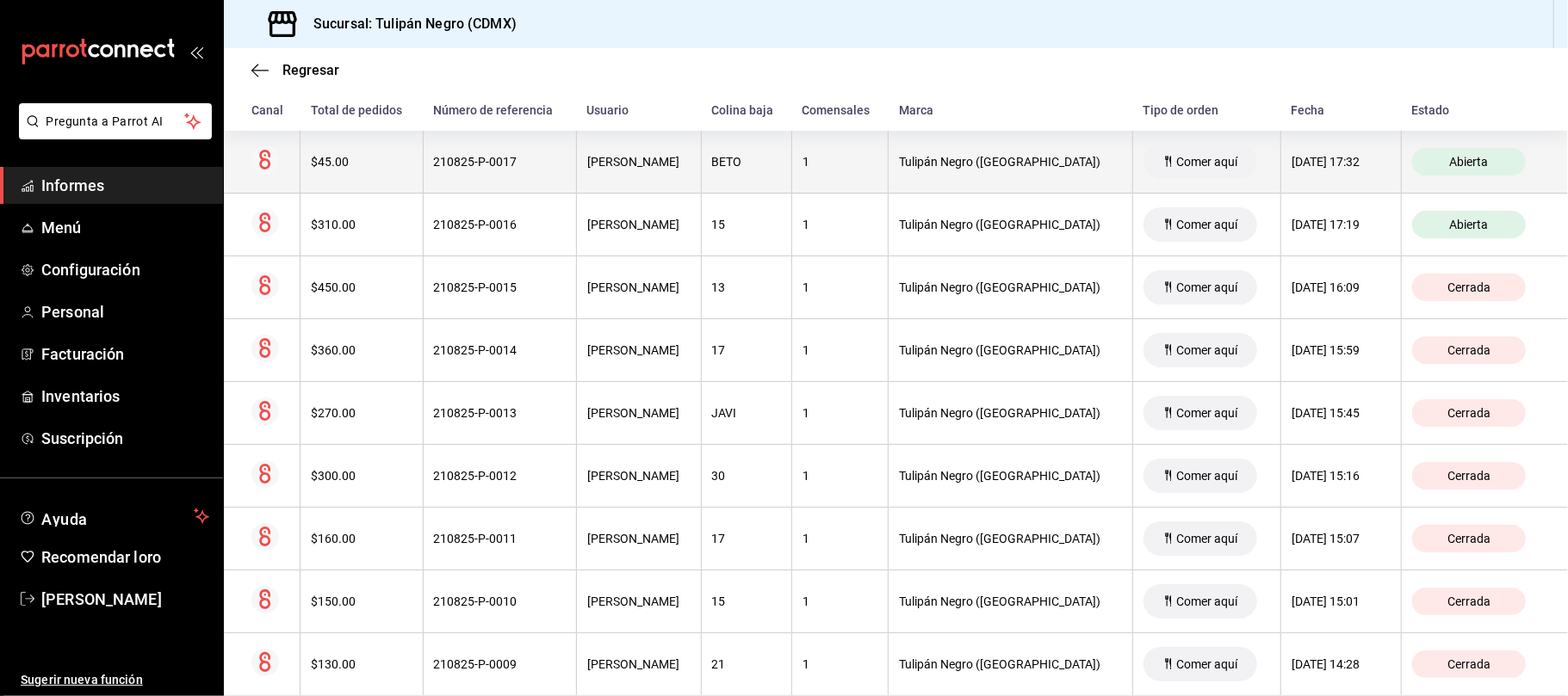
click at [1177, 160] on font "Comer aquí" at bounding box center [1208, 162] width 61 height 14
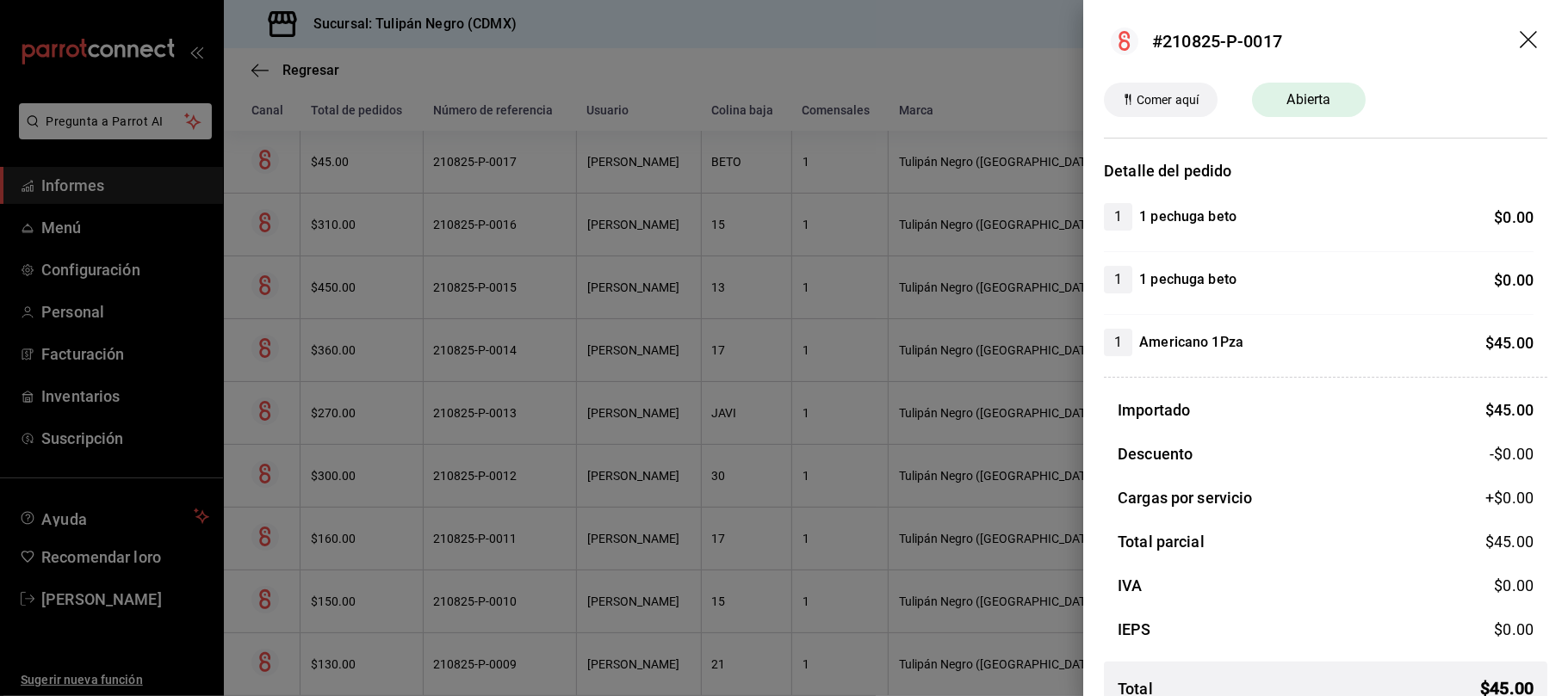
click at [978, 93] on div at bounding box center [784, 348] width 1568 height 696
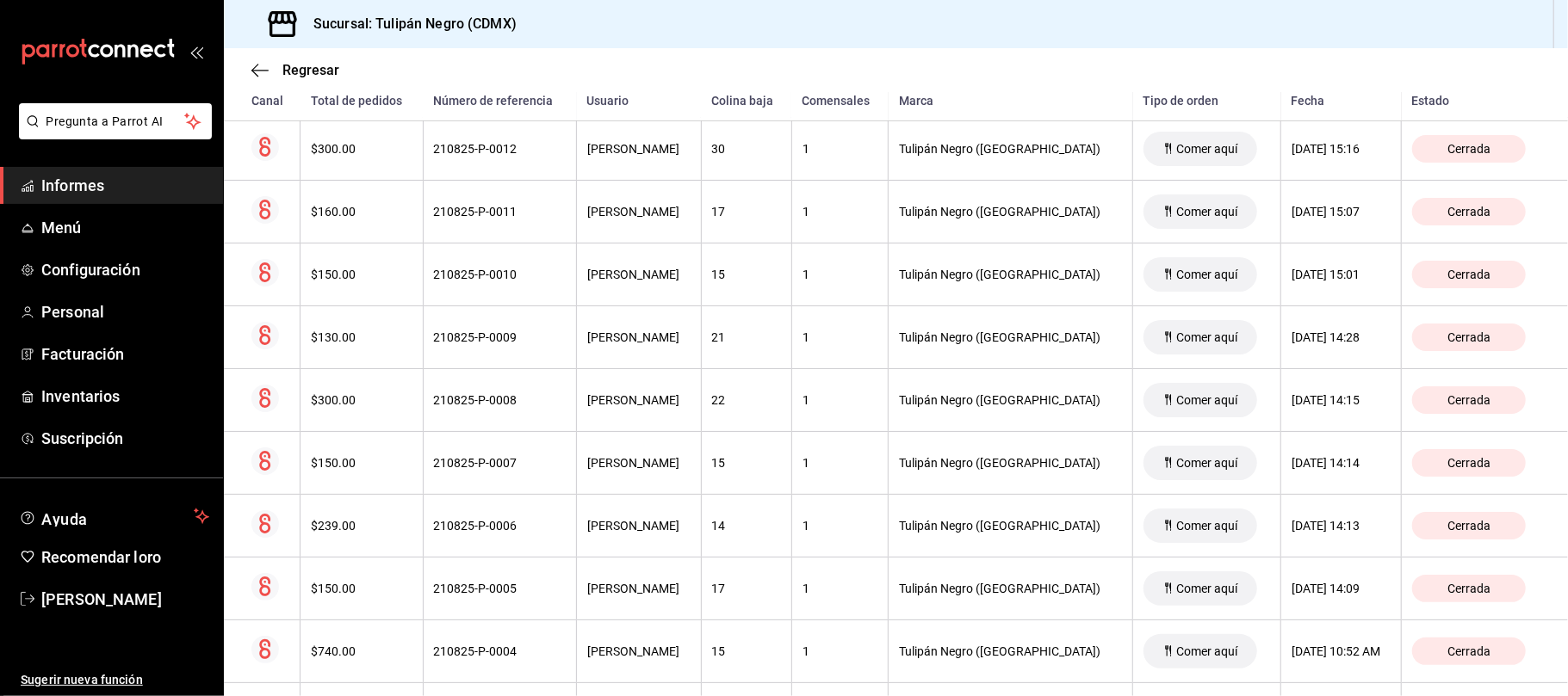
scroll to position [638, 0]
